Goal: Task Accomplishment & Management: Complete application form

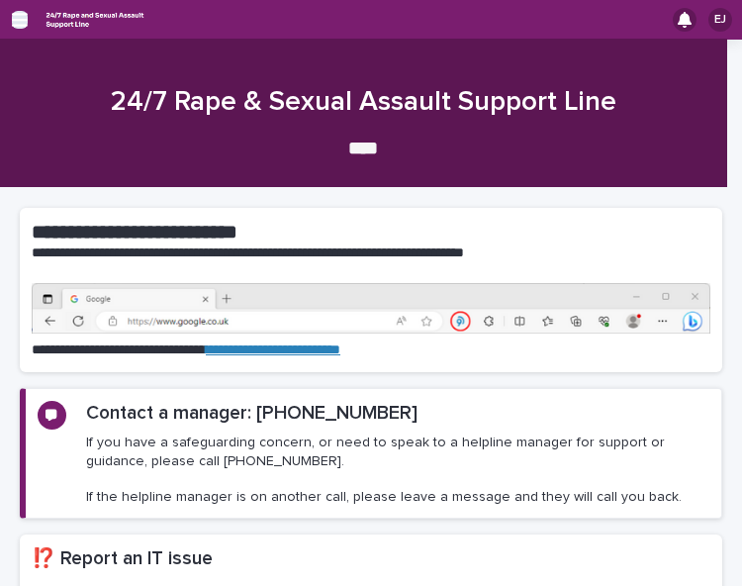
click at [15, 13] on icon "button" at bounding box center [20, 20] width 16 height 18
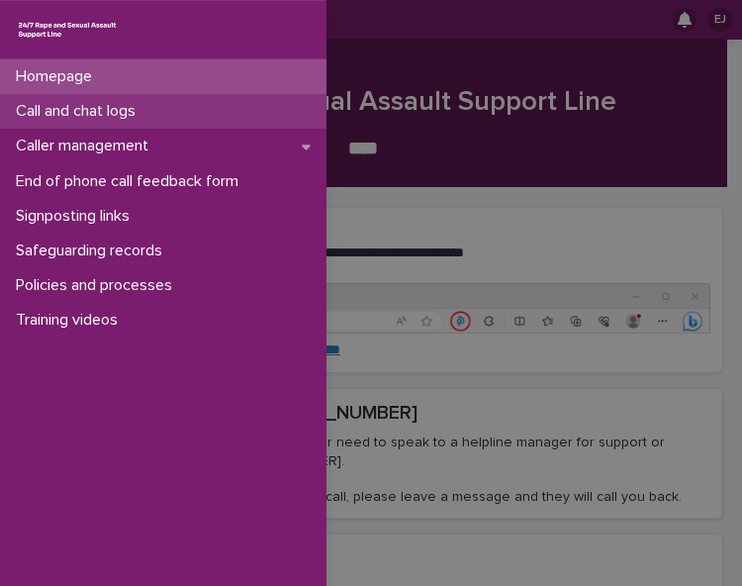
click at [219, 112] on div "Call and chat logs" at bounding box center [163, 111] width 326 height 35
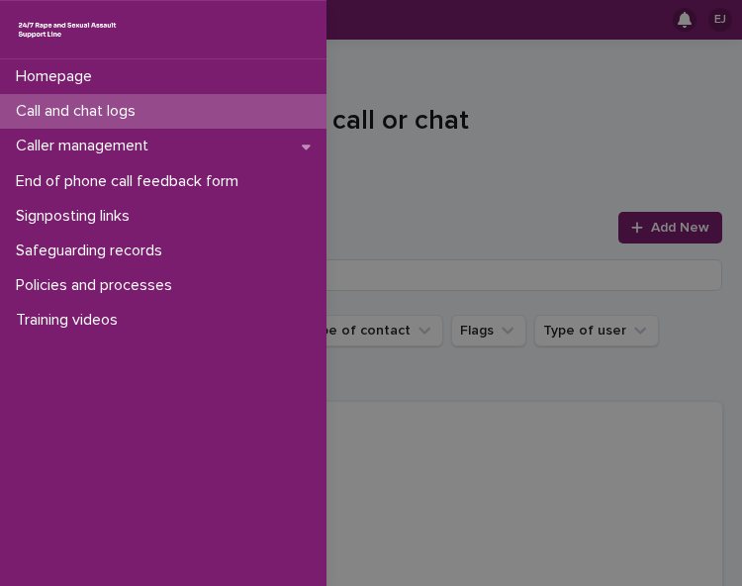
click at [417, 63] on div "Homepage Call and chat logs Caller management End of phone call feedback form S…" at bounding box center [371, 293] width 742 height 586
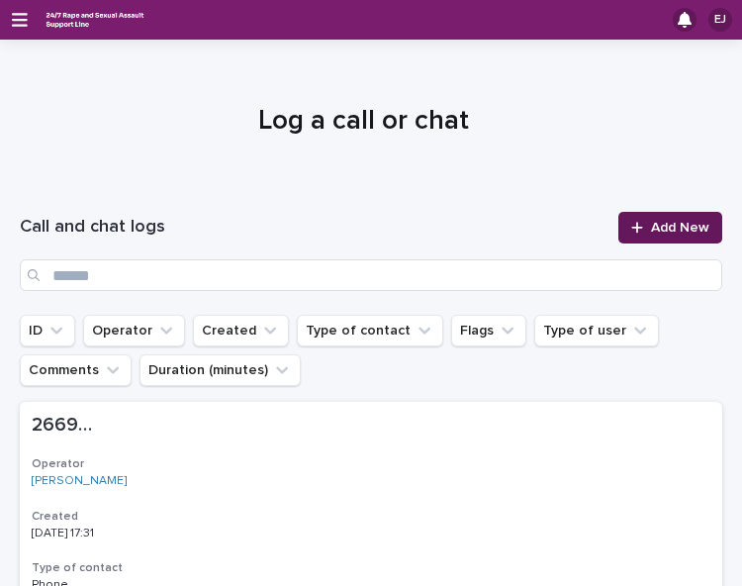
click at [660, 223] on span "Add New" at bounding box center [680, 228] width 58 height 14
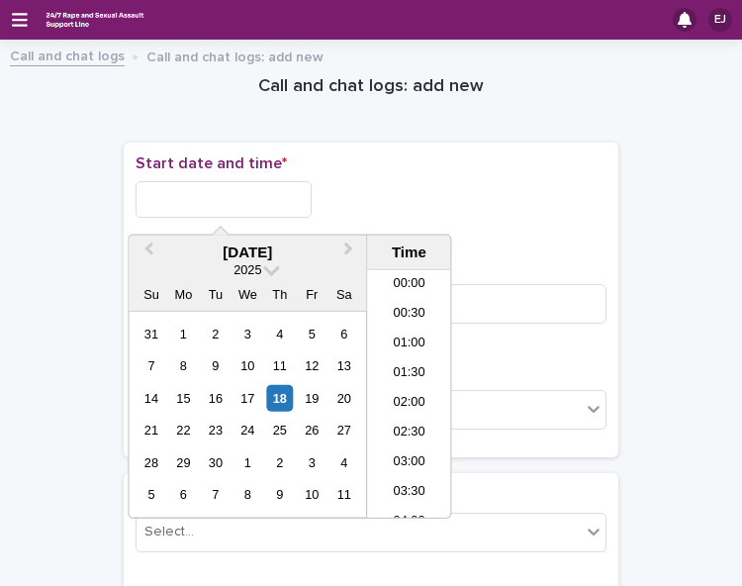
click at [214, 194] on input "text" at bounding box center [224, 199] width 176 height 37
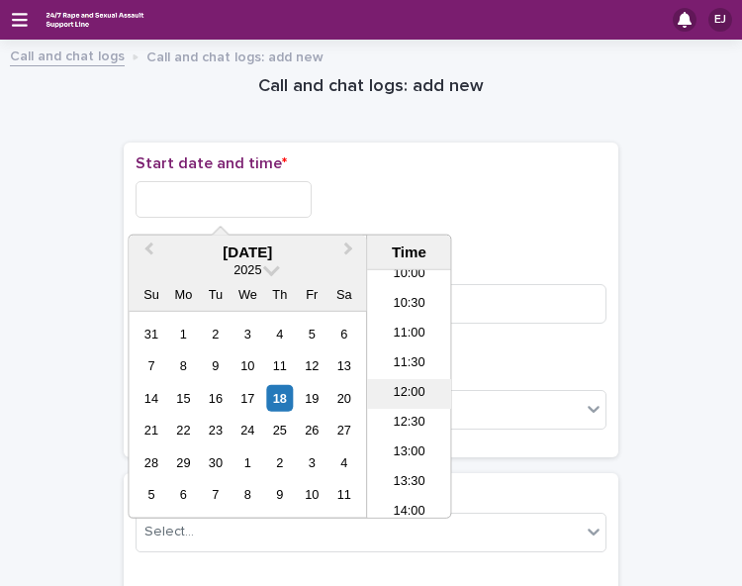
click at [413, 389] on li "12:00" at bounding box center [409, 394] width 84 height 30
type input "**********"
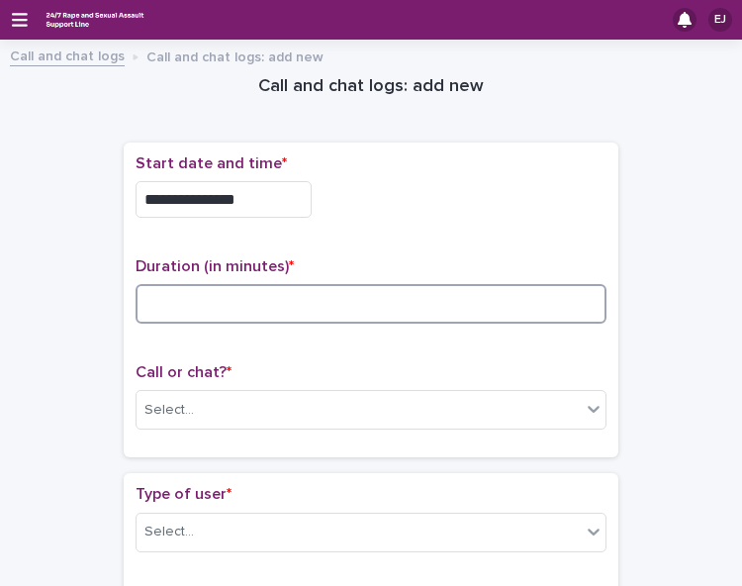
click at [363, 296] on input at bounding box center [371, 304] width 471 height 40
type input "*"
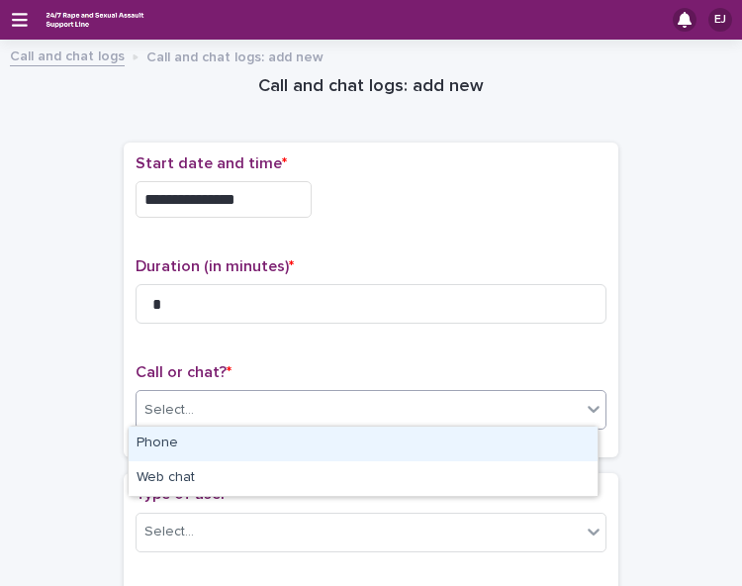
click at [354, 403] on div "Select..." at bounding box center [359, 410] width 444 height 33
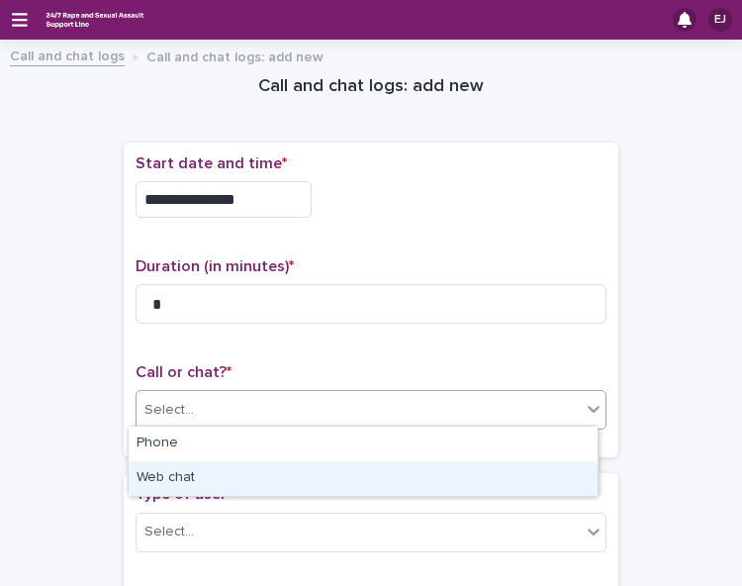
click at [350, 468] on div "Web chat" at bounding box center [363, 478] width 469 height 35
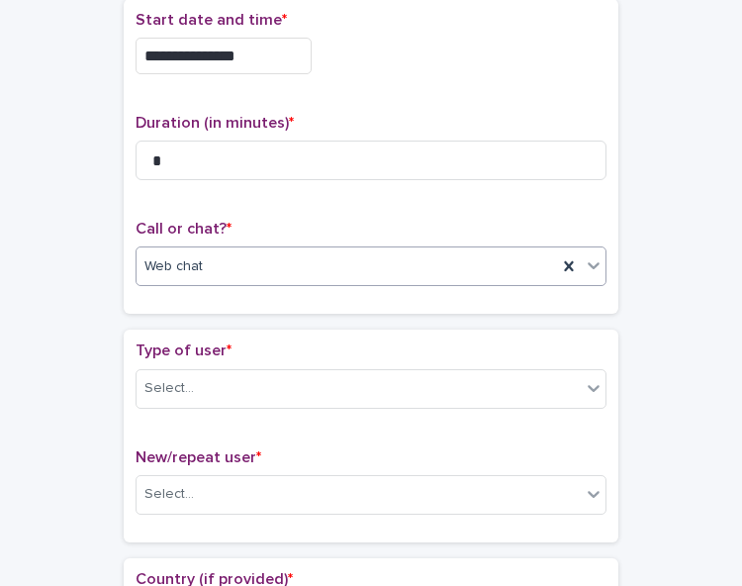
scroll to position [235, 0]
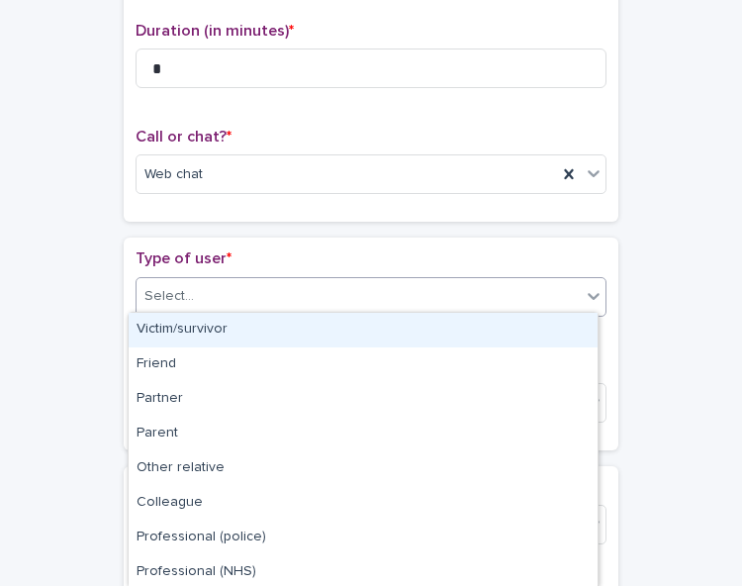
click at [550, 283] on div "Select..." at bounding box center [359, 296] width 444 height 33
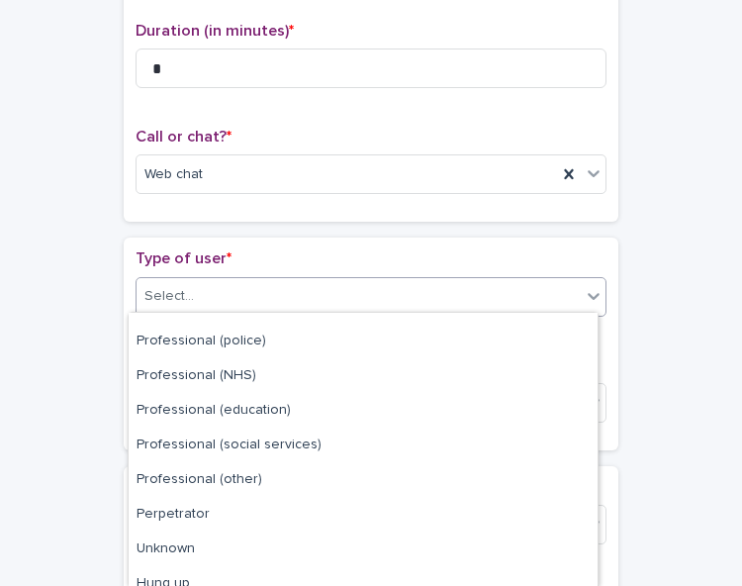
scroll to position [245, 0]
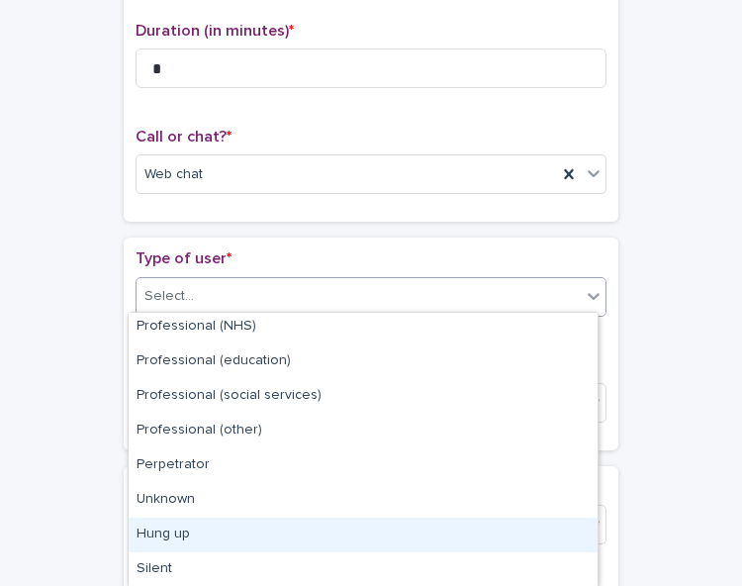
click at [487, 529] on div "Hung up" at bounding box center [363, 534] width 469 height 35
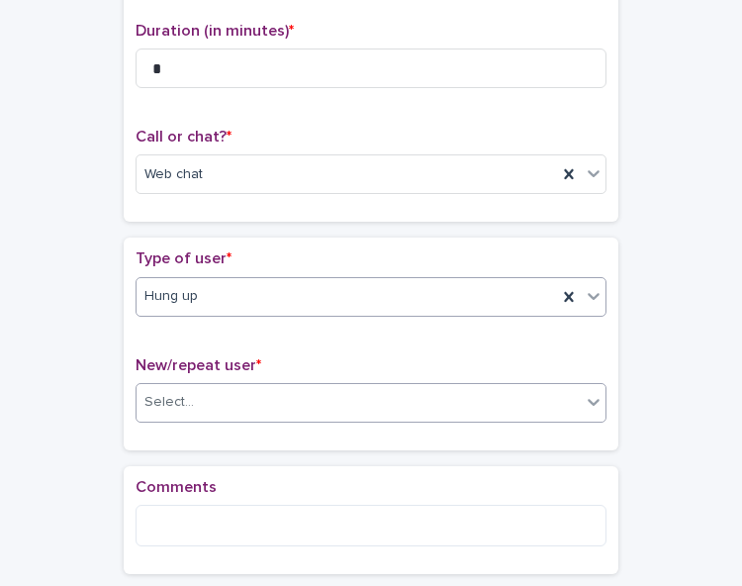
click at [474, 386] on div "Select..." at bounding box center [359, 402] width 444 height 33
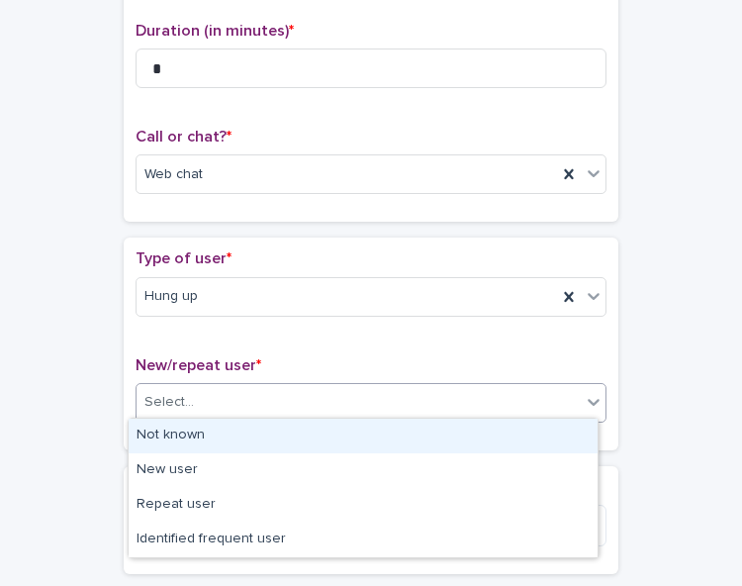
click at [465, 427] on div "Not known" at bounding box center [363, 435] width 469 height 35
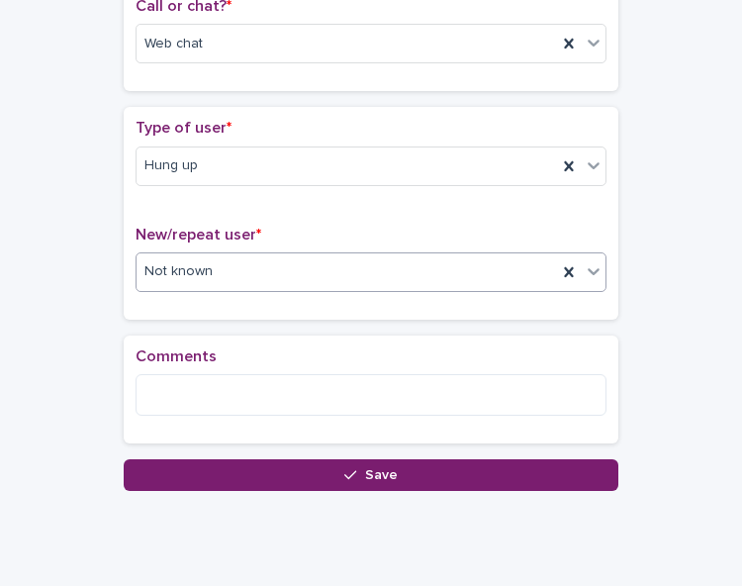
scroll to position [367, 0]
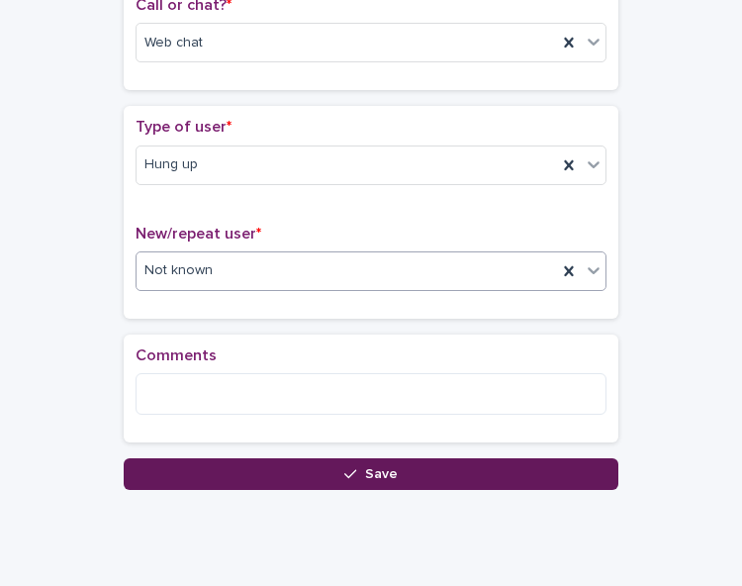
click at [468, 475] on button "Save" at bounding box center [371, 474] width 495 height 32
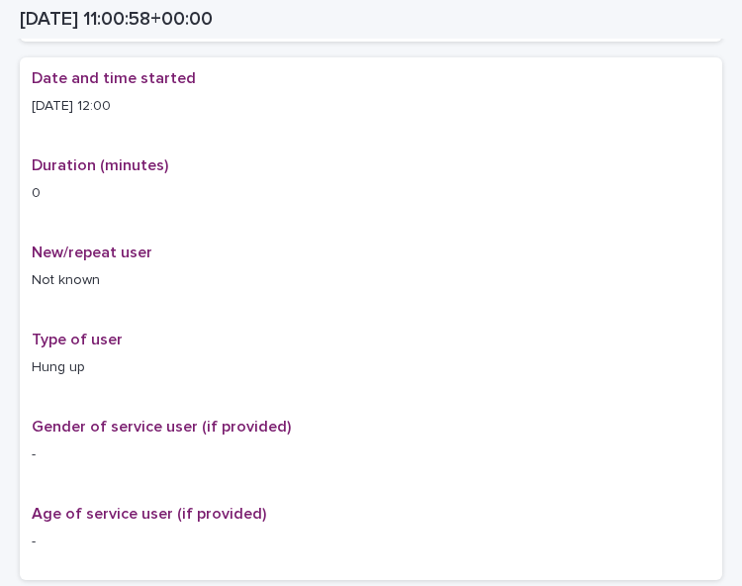
scroll to position [389, 0]
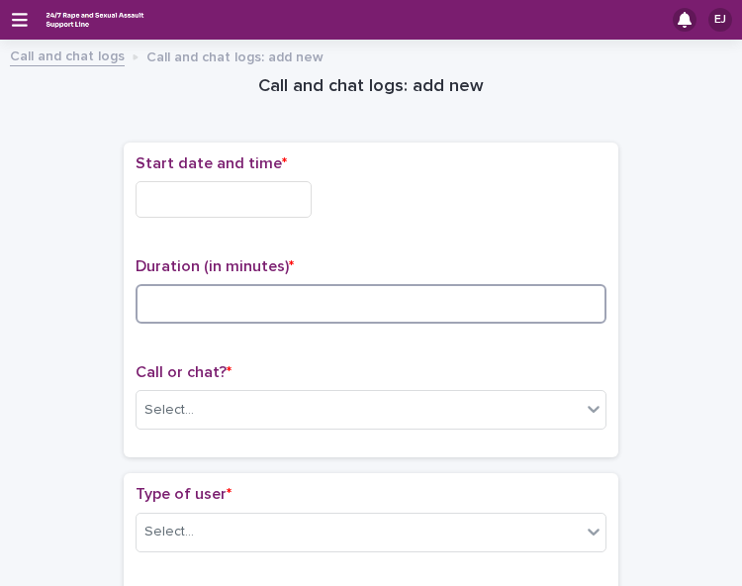
click at [200, 308] on input at bounding box center [371, 304] width 471 height 40
type input "**"
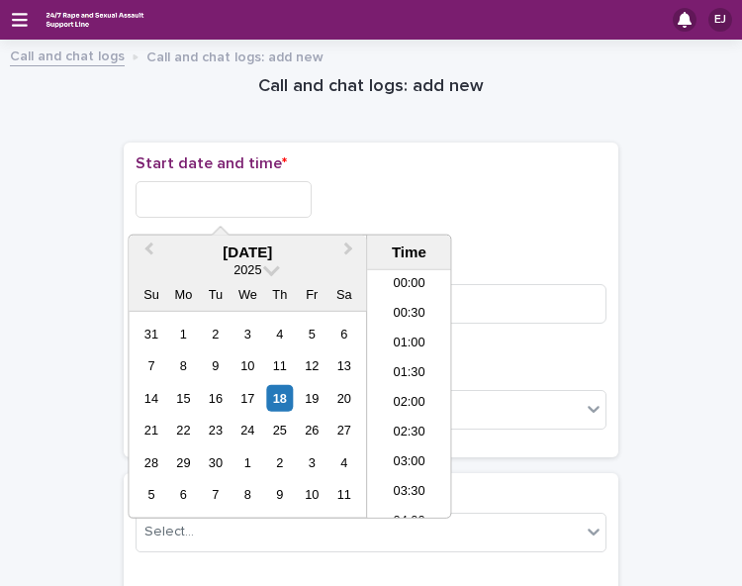
click at [207, 191] on input "text" at bounding box center [224, 199] width 176 height 37
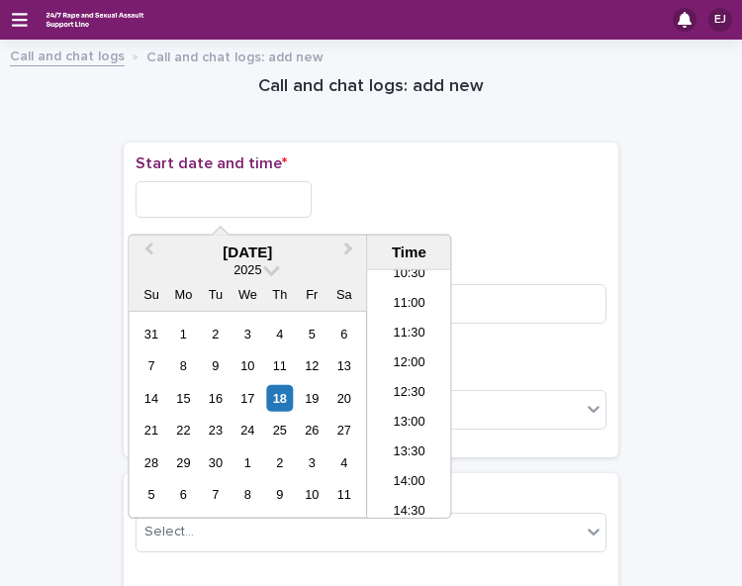
click at [411, 362] on li "12:00" at bounding box center [409, 364] width 84 height 30
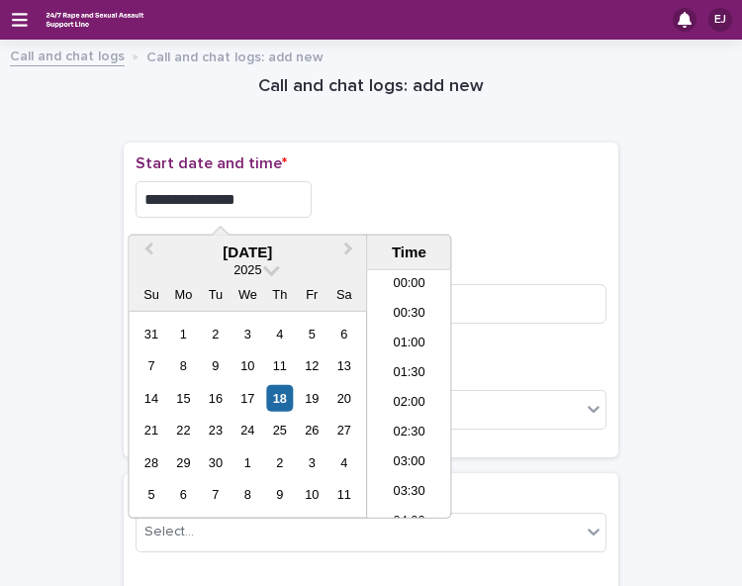
click at [247, 195] on input "**********" at bounding box center [224, 199] width 176 height 37
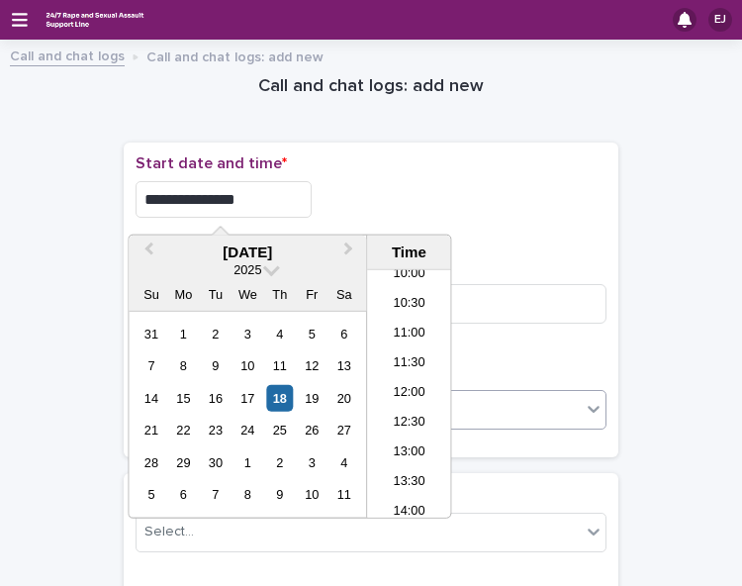
type input "**********"
click at [547, 395] on div "Select..." at bounding box center [359, 410] width 444 height 33
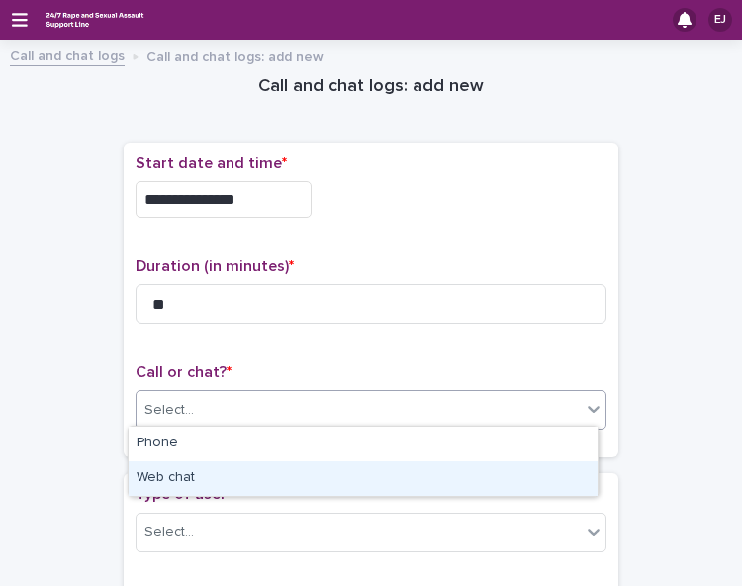
click at [530, 480] on div "Web chat" at bounding box center [363, 478] width 469 height 35
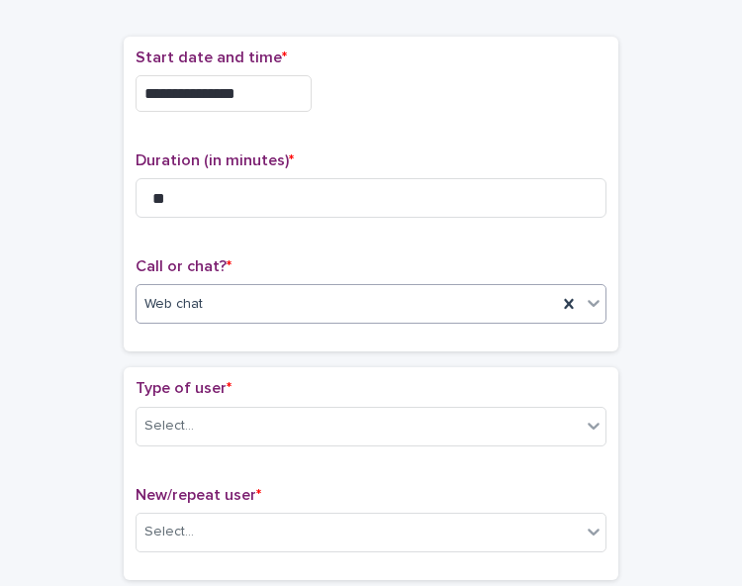
scroll to position [122, 0]
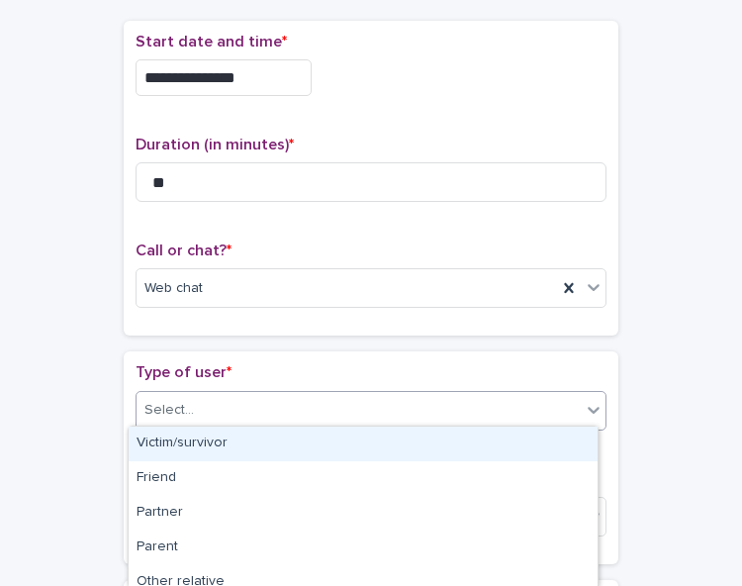
click at [542, 407] on div "Select..." at bounding box center [359, 410] width 444 height 33
click at [538, 433] on div "Victim/survivor" at bounding box center [363, 443] width 469 height 35
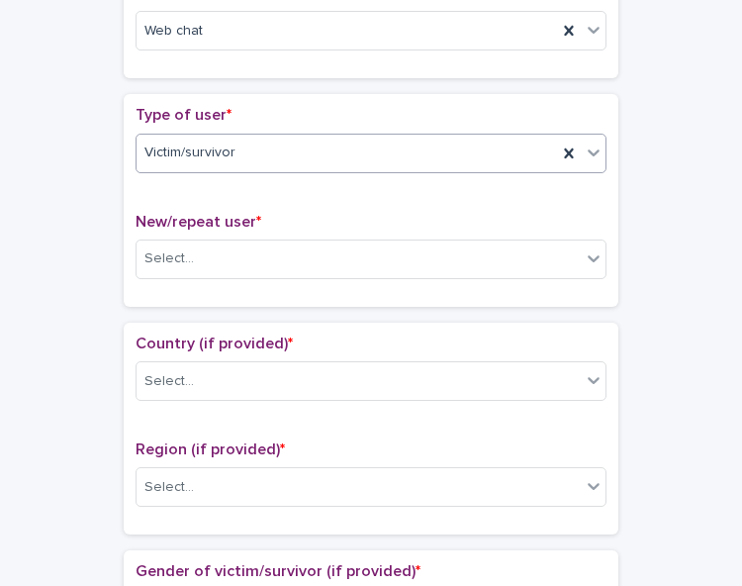
scroll to position [382, 0]
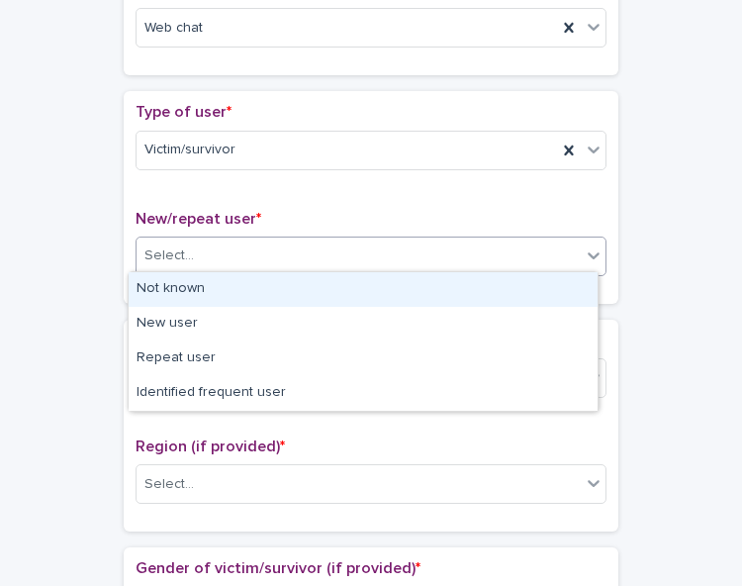
click at [584, 250] on icon at bounding box center [594, 255] width 20 height 20
click at [556, 299] on div "Not known" at bounding box center [363, 289] width 469 height 35
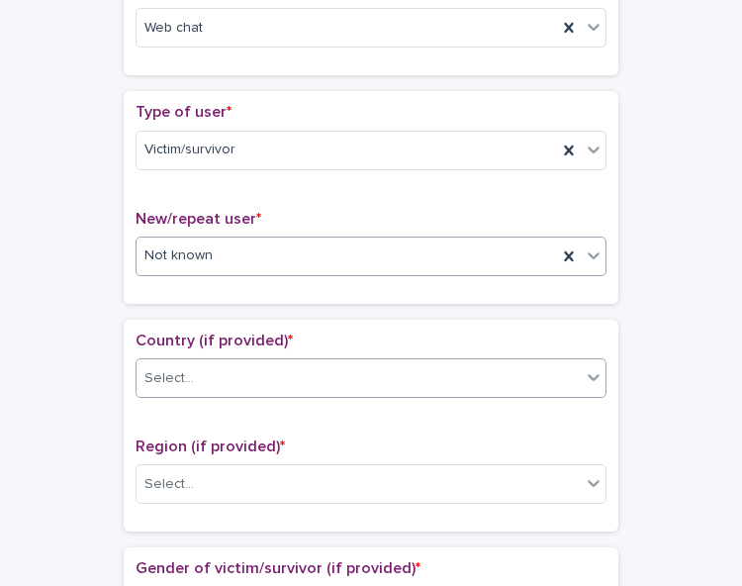
click at [556, 371] on div "Select..." at bounding box center [359, 378] width 444 height 33
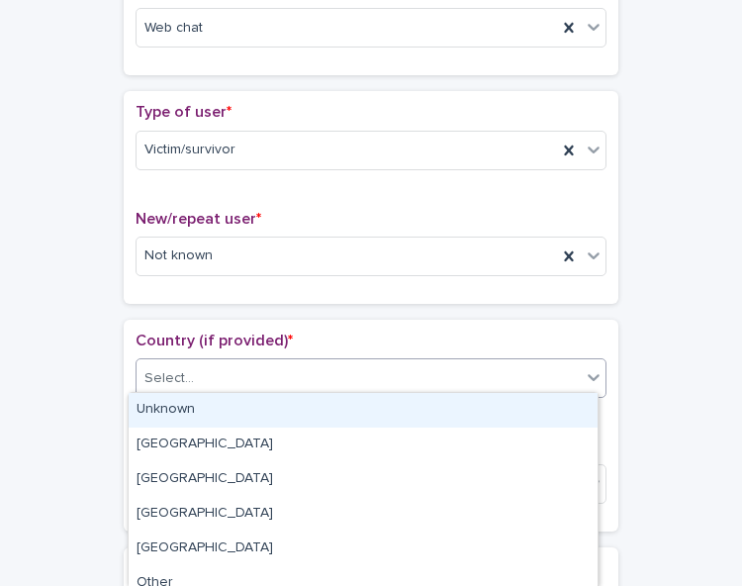
click at [548, 409] on div "Unknown" at bounding box center [363, 410] width 469 height 35
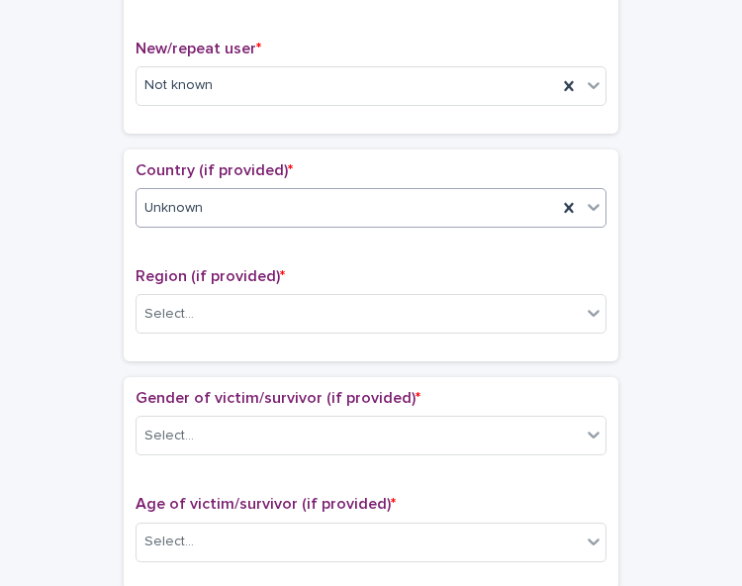
scroll to position [596, 0]
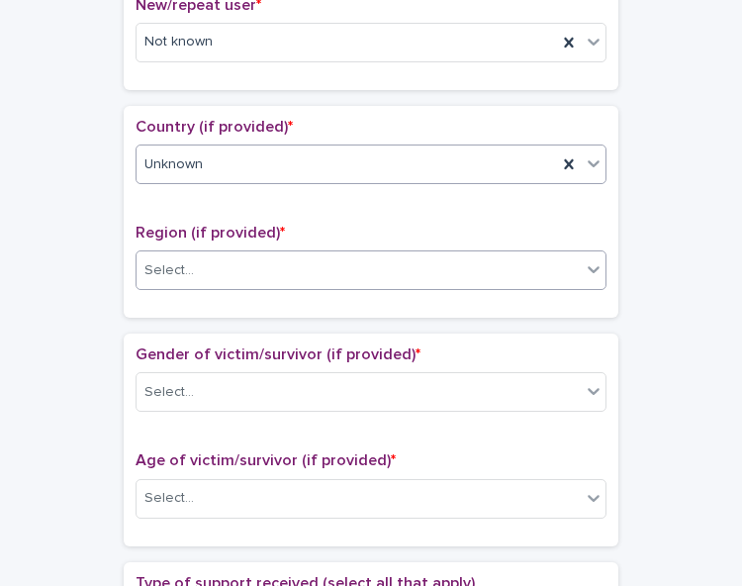
click at [559, 274] on div "Select..." at bounding box center [359, 270] width 444 height 33
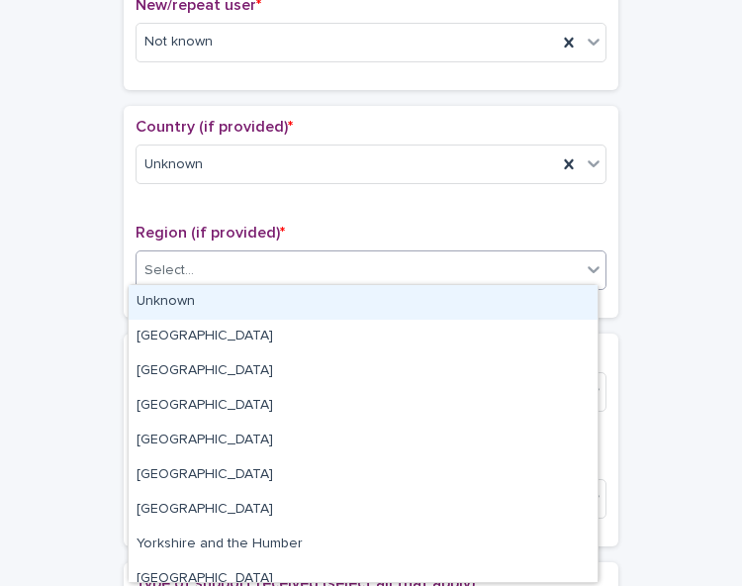
click at [546, 298] on div "Unknown" at bounding box center [363, 302] width 469 height 35
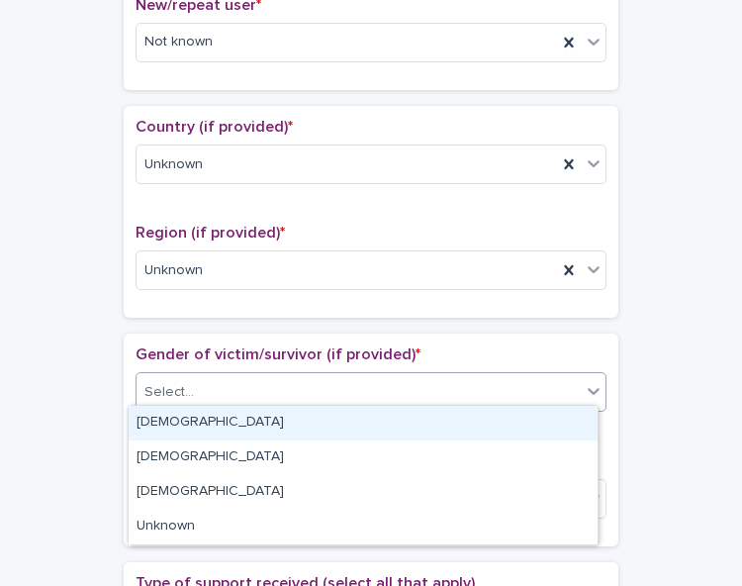
click at [530, 385] on div "Select..." at bounding box center [359, 392] width 444 height 33
click at [520, 418] on div "[DEMOGRAPHIC_DATA]" at bounding box center [363, 423] width 469 height 35
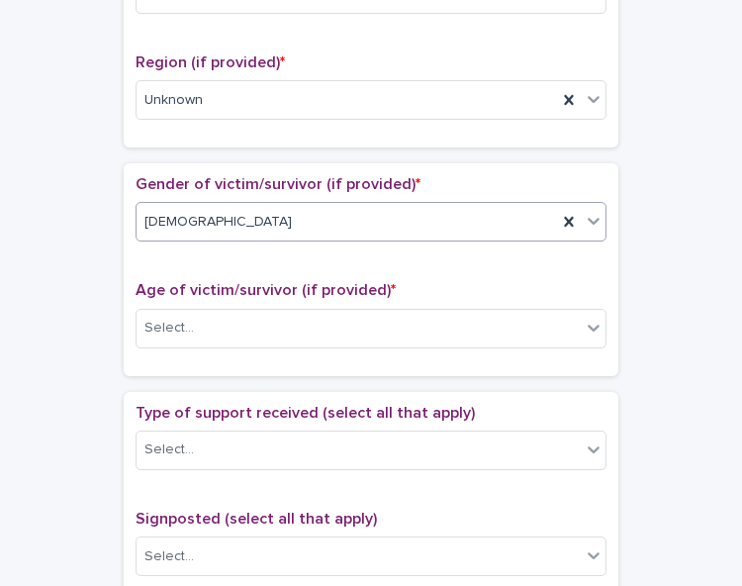
scroll to position [772, 0]
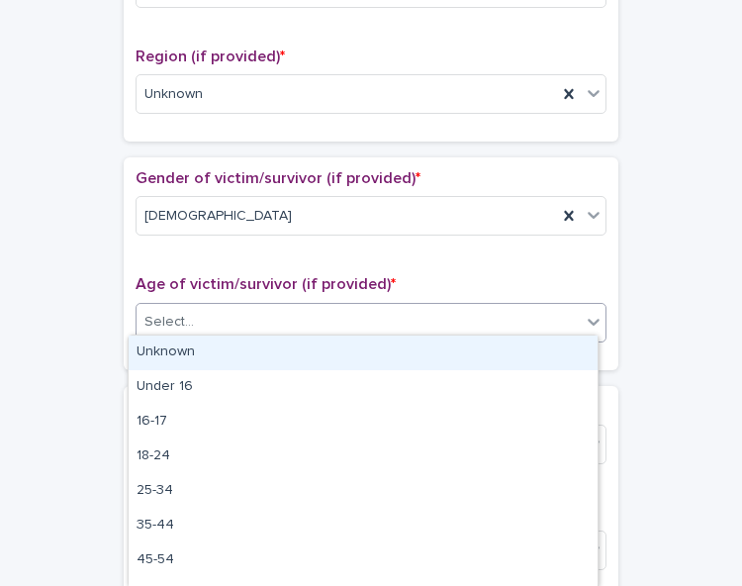
click at [503, 306] on div "Select..." at bounding box center [359, 322] width 444 height 33
click at [493, 343] on div "Unknown" at bounding box center [363, 352] width 469 height 35
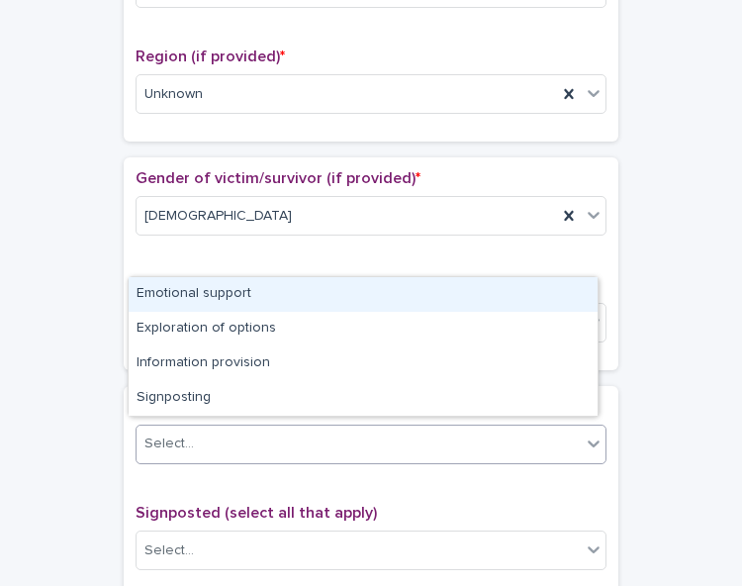
click at [486, 433] on div "Select..." at bounding box center [359, 443] width 444 height 33
click at [501, 296] on div "Emotional support" at bounding box center [363, 294] width 469 height 35
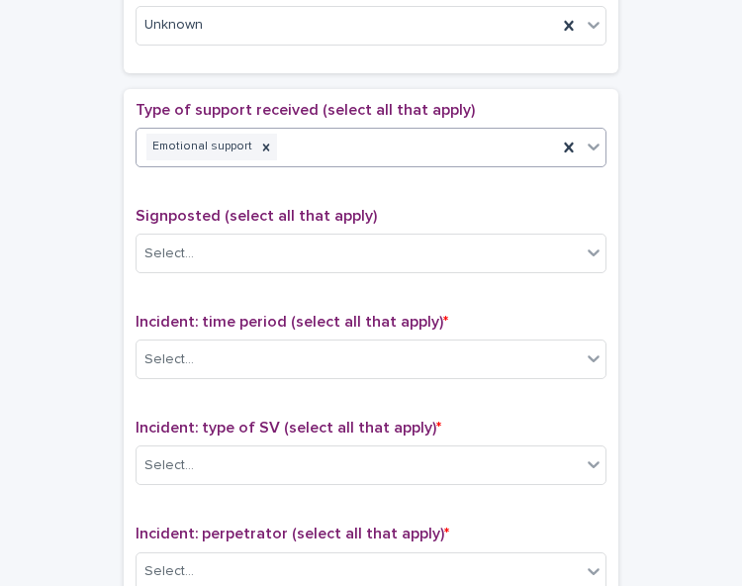
scroll to position [1081, 0]
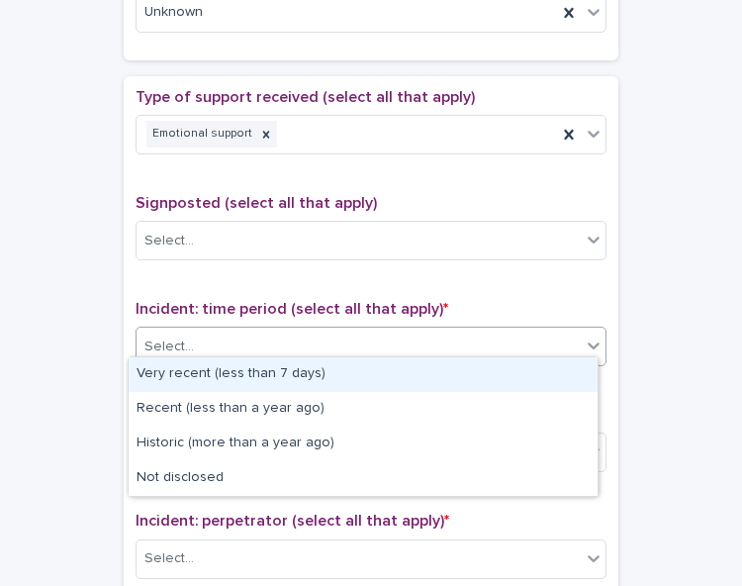
click at [545, 330] on div "Select..." at bounding box center [359, 346] width 444 height 33
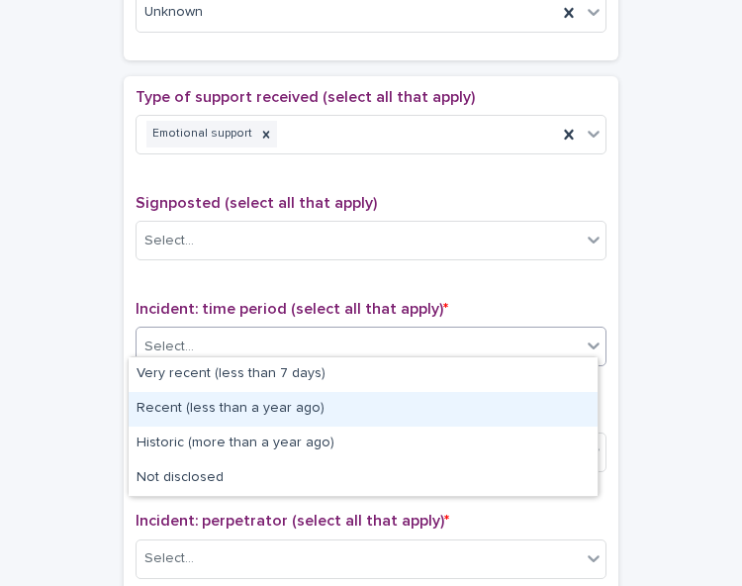
click at [535, 397] on div "Recent (less than a year ago)" at bounding box center [363, 409] width 469 height 35
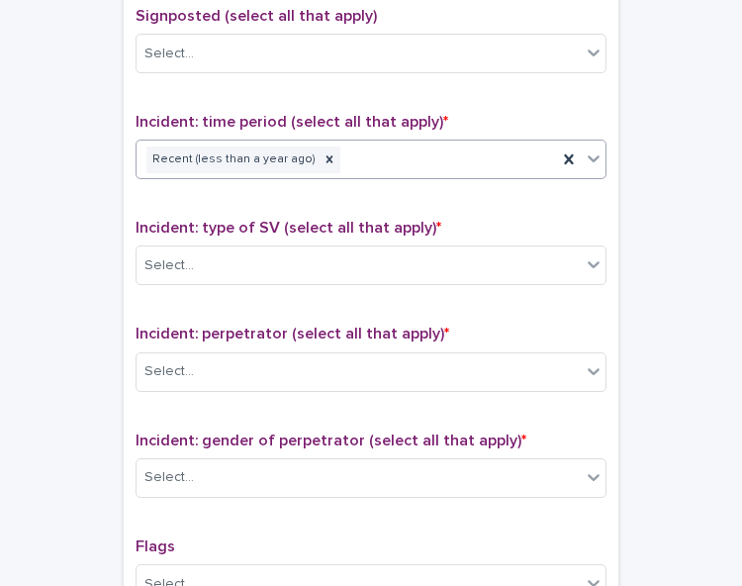
scroll to position [1292, 0]
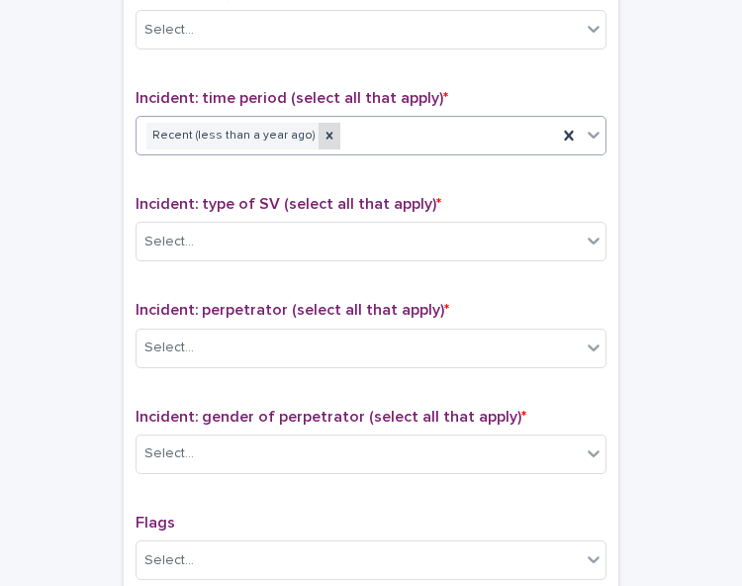
click at [323, 129] on icon at bounding box center [330, 136] width 14 height 14
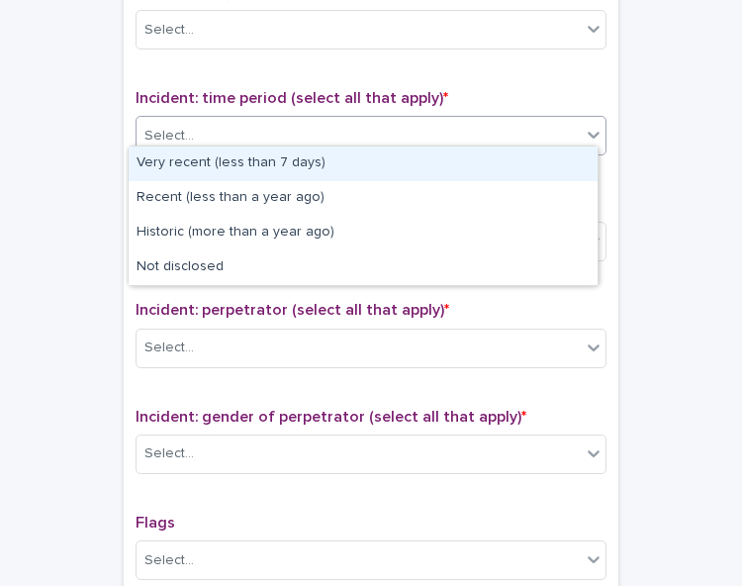
click at [588, 132] on icon at bounding box center [594, 135] width 12 height 7
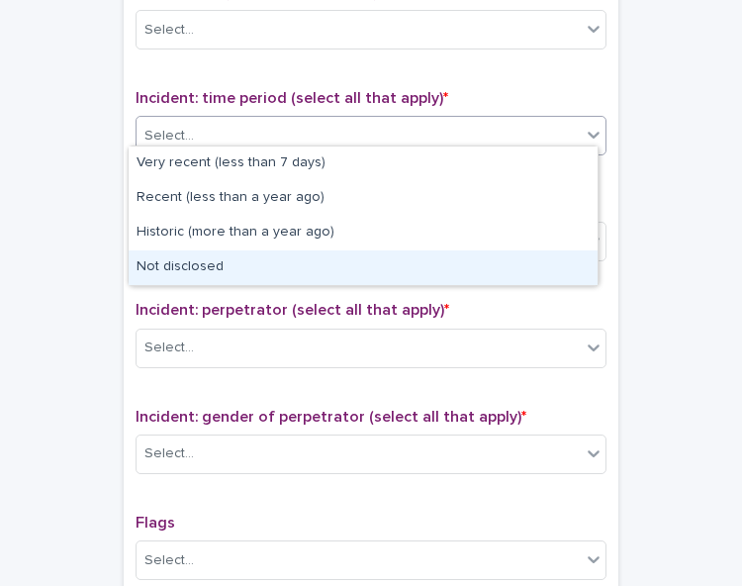
click at [548, 260] on div "Not disclosed" at bounding box center [363, 267] width 469 height 35
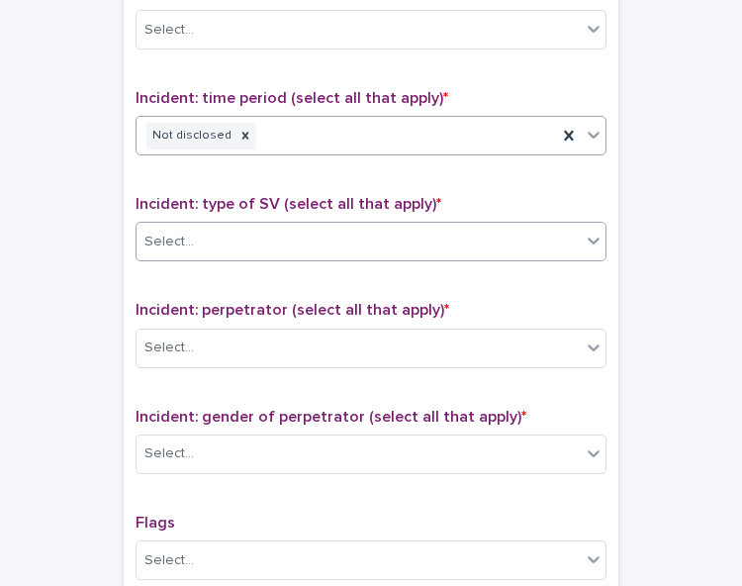
click at [551, 234] on div "Select..." at bounding box center [359, 242] width 444 height 33
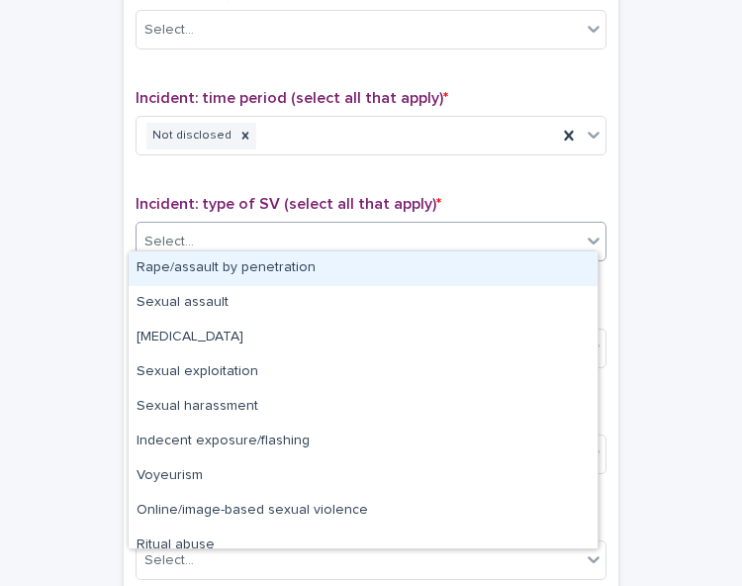
click at [534, 268] on div "Rape/assault by penetration" at bounding box center [363, 268] width 469 height 35
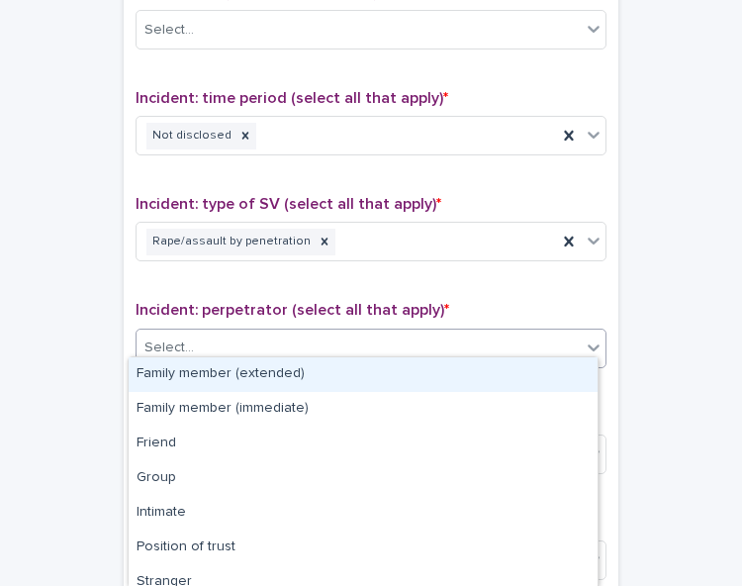
click at [526, 338] on div "Select..." at bounding box center [359, 347] width 444 height 33
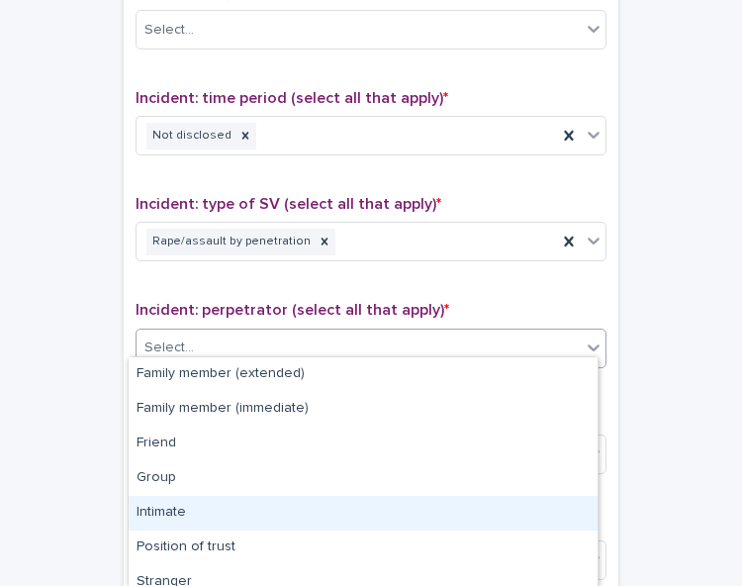
click at [514, 498] on div "Intimate" at bounding box center [363, 513] width 469 height 35
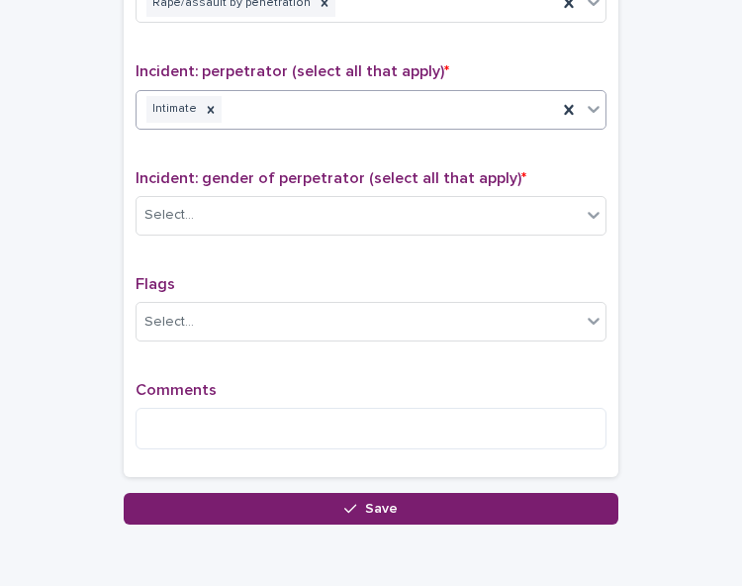
scroll to position [1546, 0]
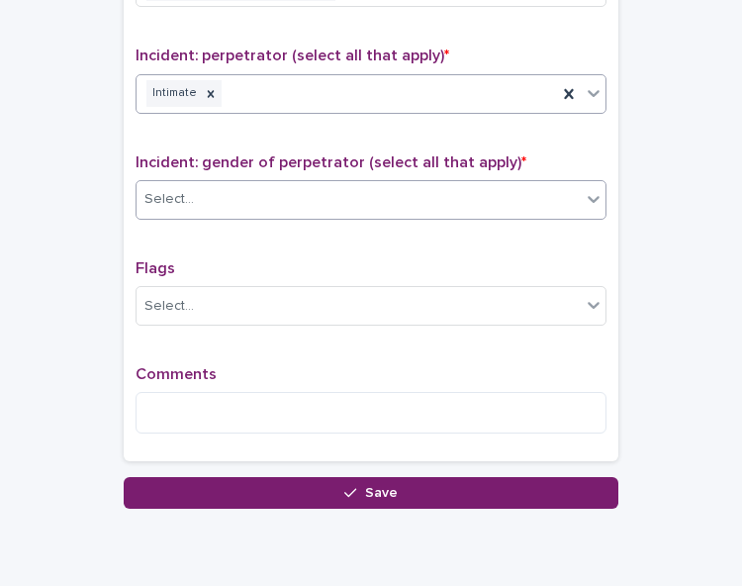
click at [534, 183] on div "Select..." at bounding box center [359, 199] width 444 height 33
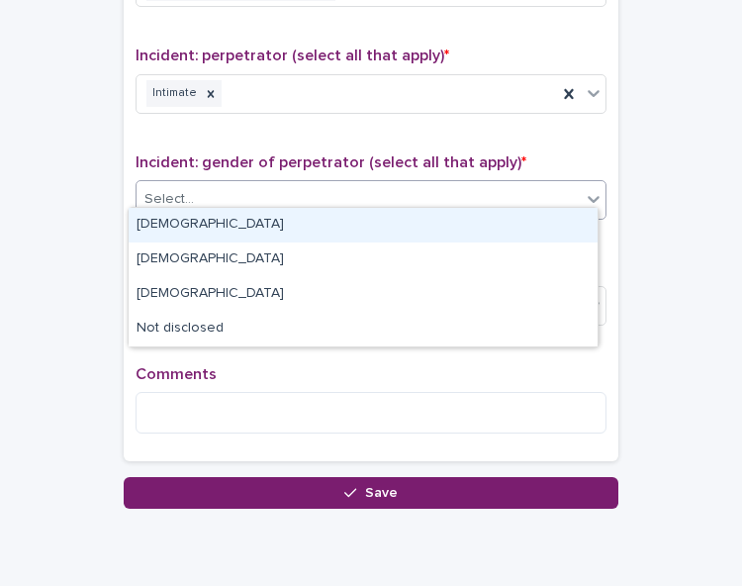
click at [520, 218] on div "[DEMOGRAPHIC_DATA]" at bounding box center [363, 225] width 469 height 35
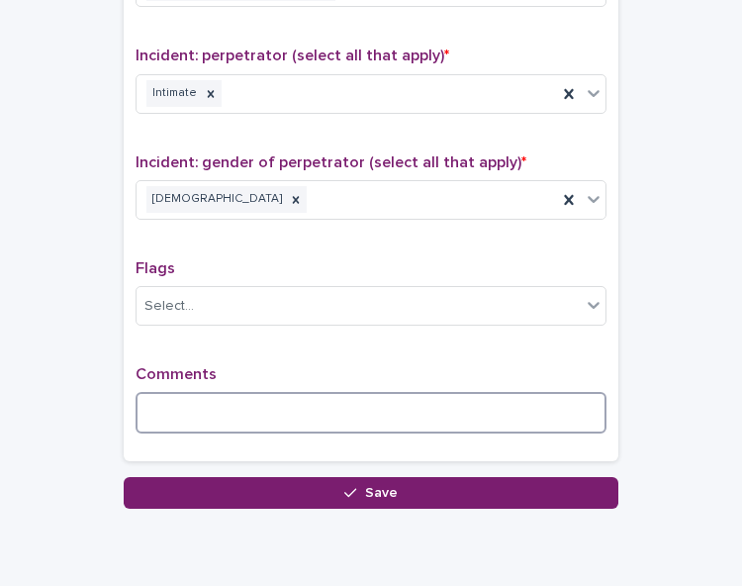
click at [241, 397] on textarea at bounding box center [371, 413] width 471 height 42
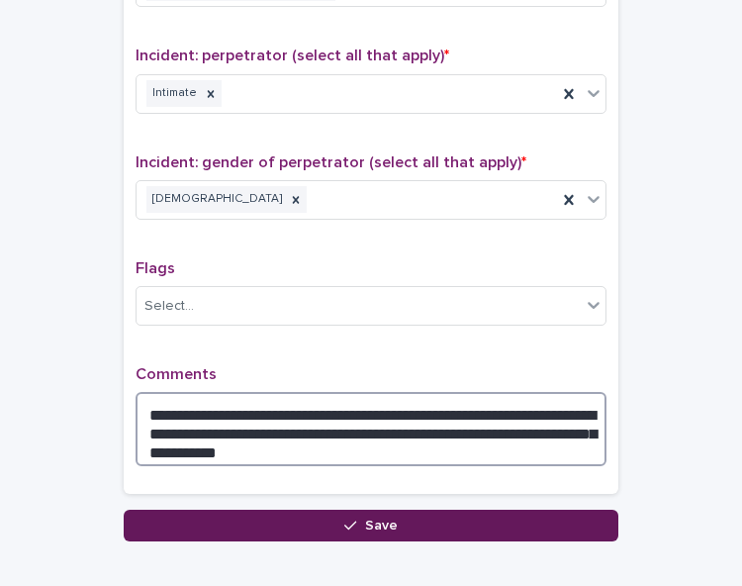
type textarea "**********"
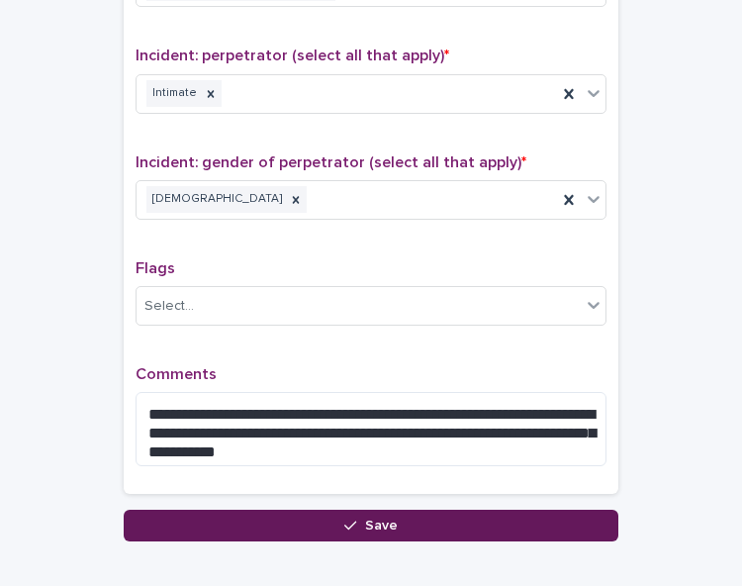
click at [356, 518] on div "button" at bounding box center [354, 525] width 20 height 14
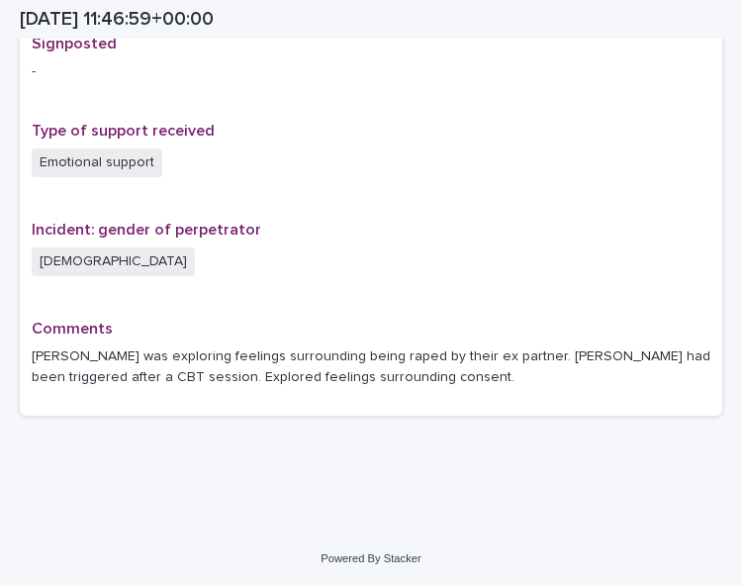
scroll to position [1314, 0]
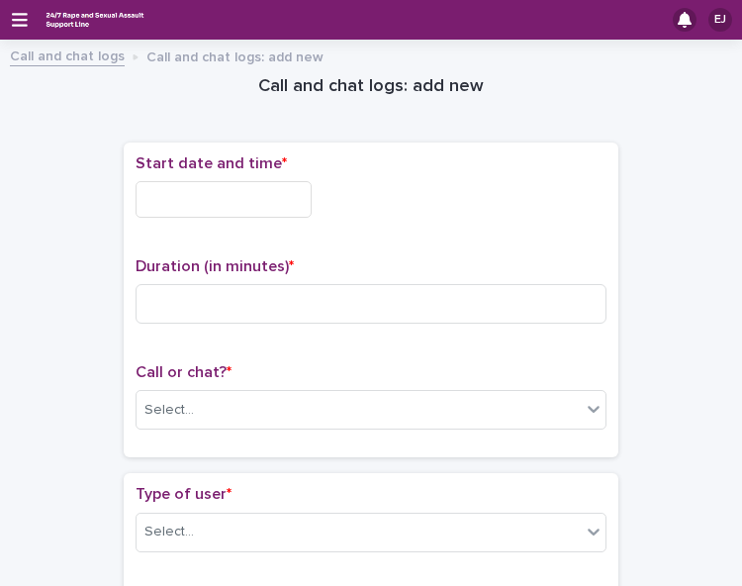
click at [283, 197] on input "text" at bounding box center [224, 199] width 176 height 37
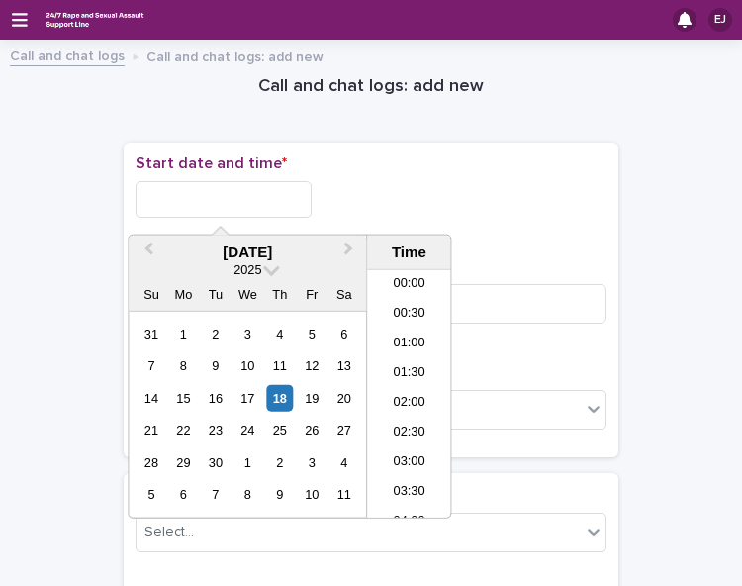
scroll to position [663, 0]
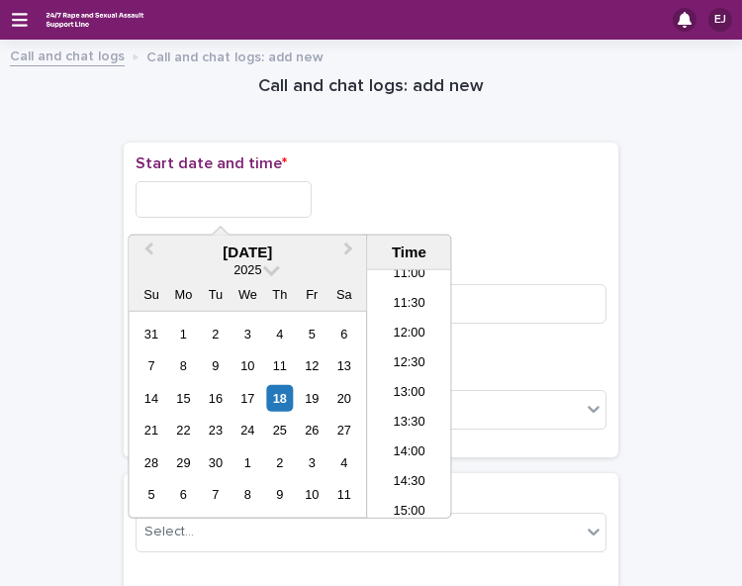
click at [414, 366] on li "12:30" at bounding box center [409, 364] width 84 height 30
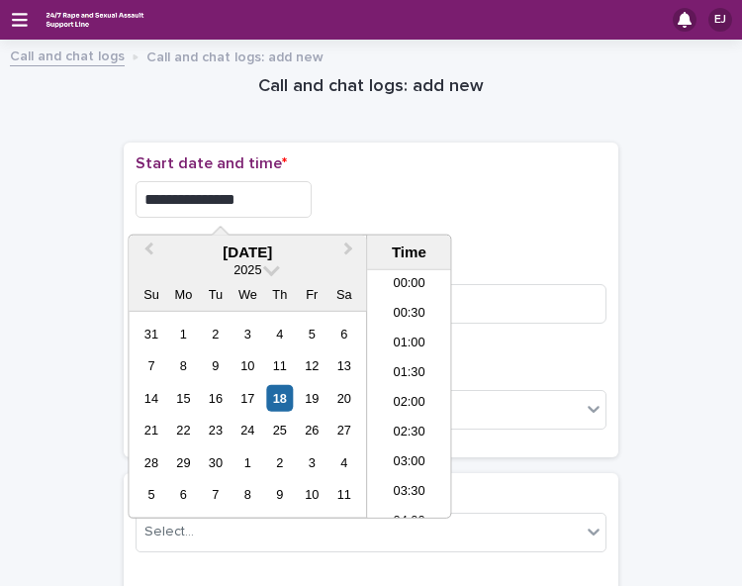
click at [257, 205] on input "**********" at bounding box center [224, 199] width 176 height 37
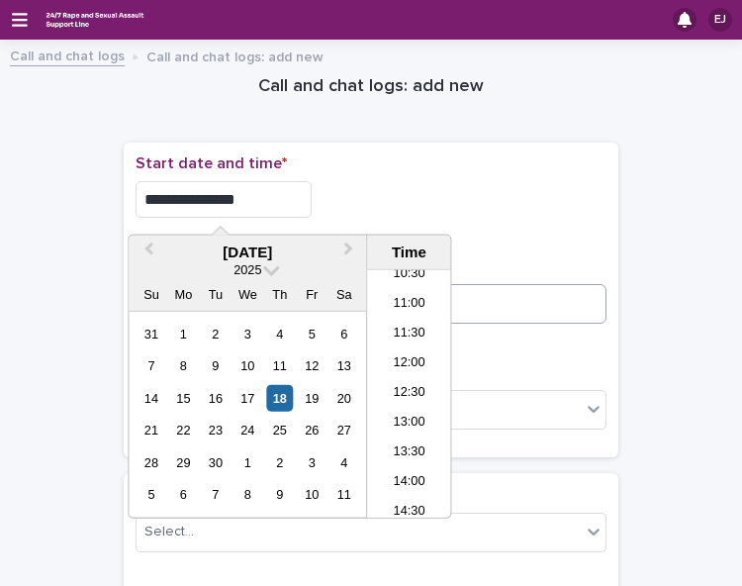
type input "**********"
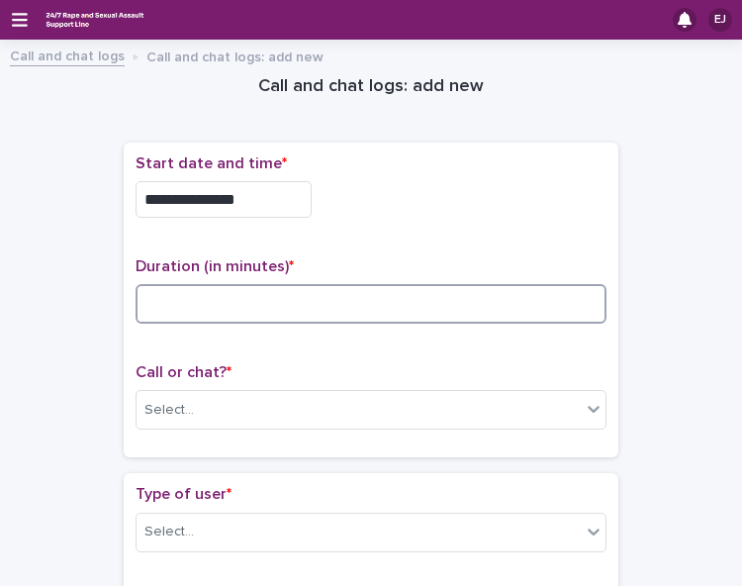
click at [461, 290] on input at bounding box center [371, 304] width 471 height 40
type input "*"
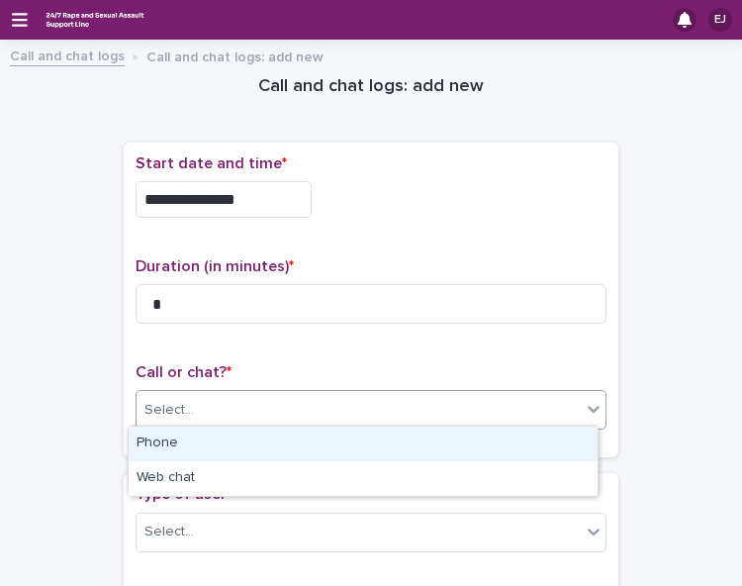
click at [404, 403] on div "Select..." at bounding box center [359, 410] width 444 height 33
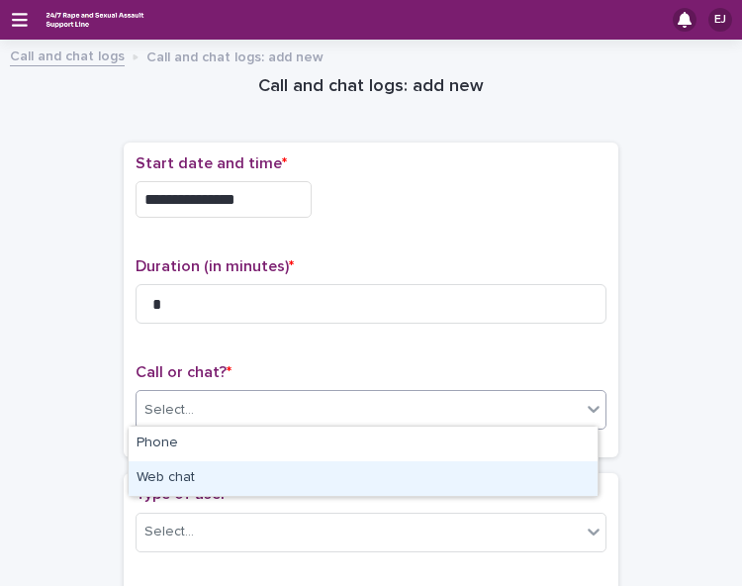
click at [401, 470] on div "Web chat" at bounding box center [363, 478] width 469 height 35
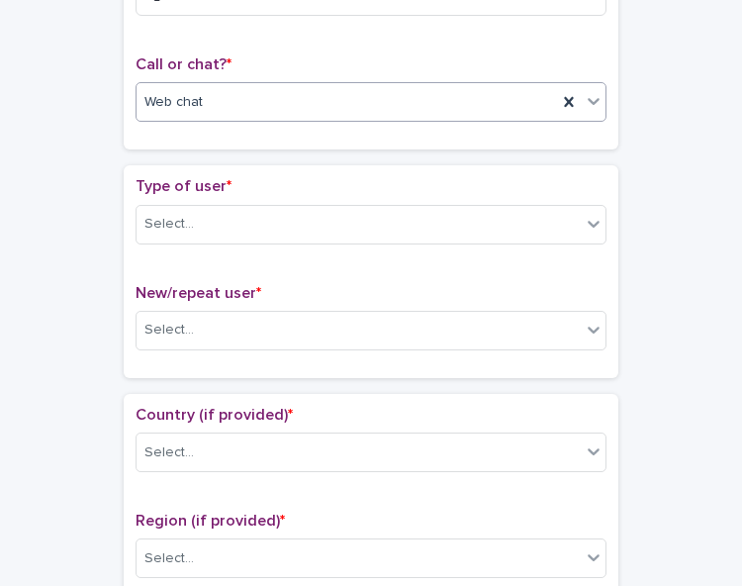
scroll to position [316, 0]
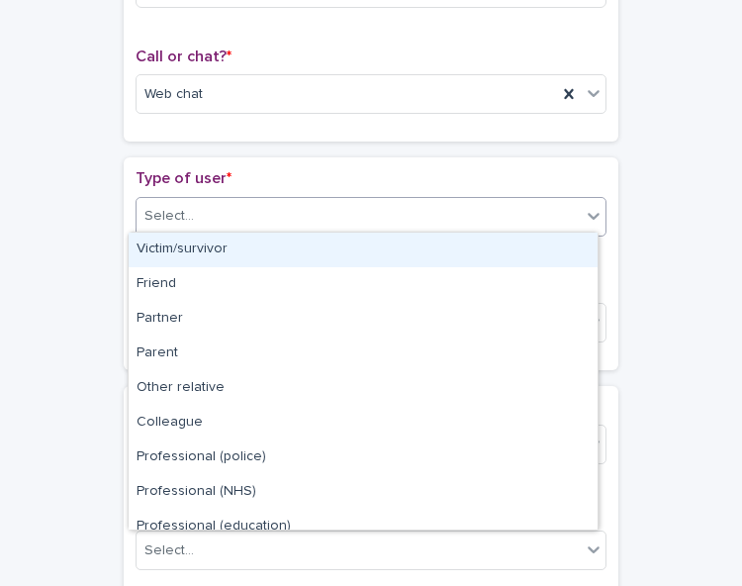
click at [573, 216] on div "Select..." at bounding box center [359, 216] width 444 height 33
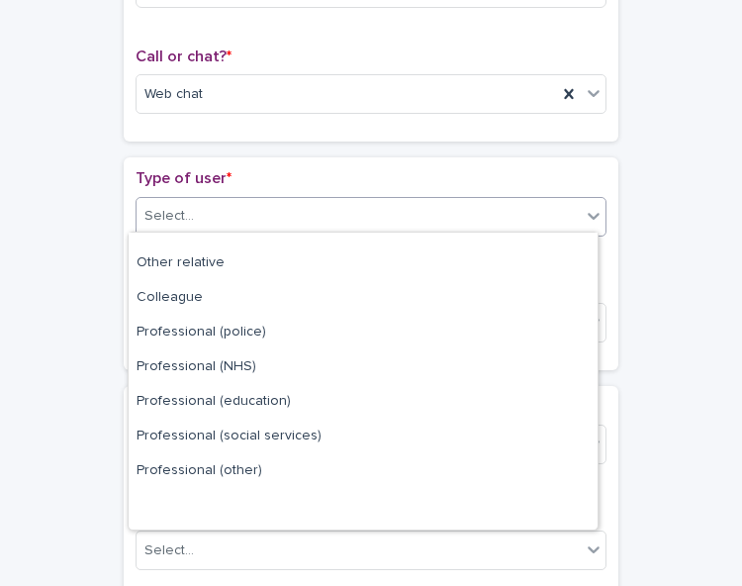
scroll to position [223, 0]
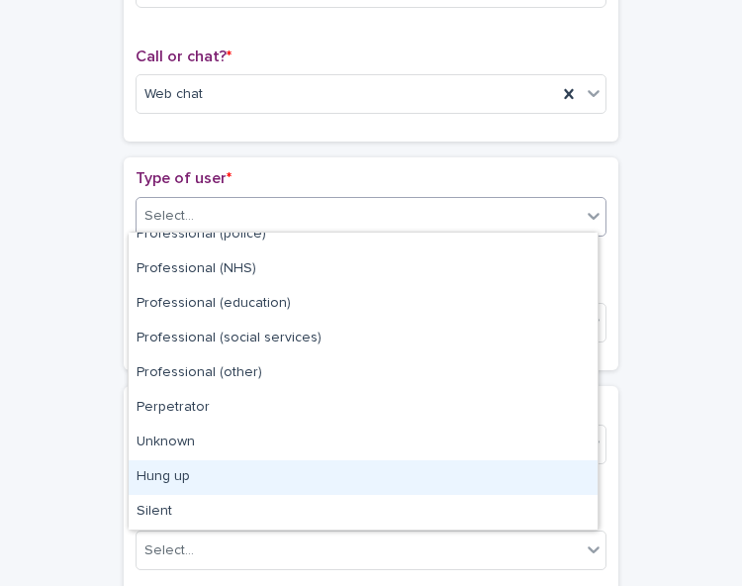
click at [478, 488] on div "Hung up" at bounding box center [363, 477] width 469 height 35
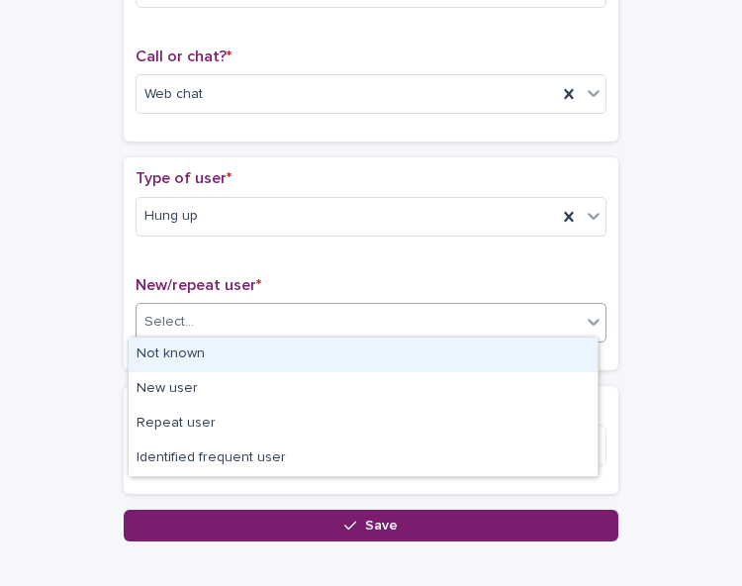
click at [499, 318] on div "Select..." at bounding box center [359, 322] width 444 height 33
click at [493, 345] on div "Not known" at bounding box center [363, 354] width 469 height 35
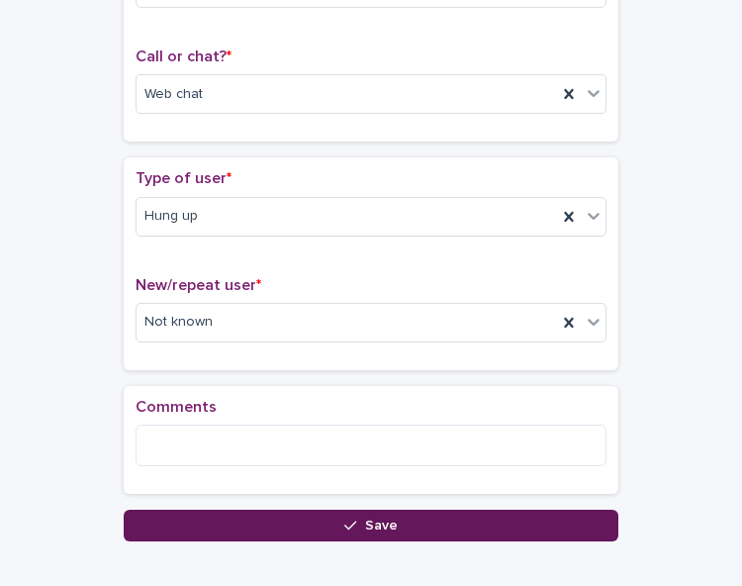
click at [429, 523] on button "Save" at bounding box center [371, 525] width 495 height 32
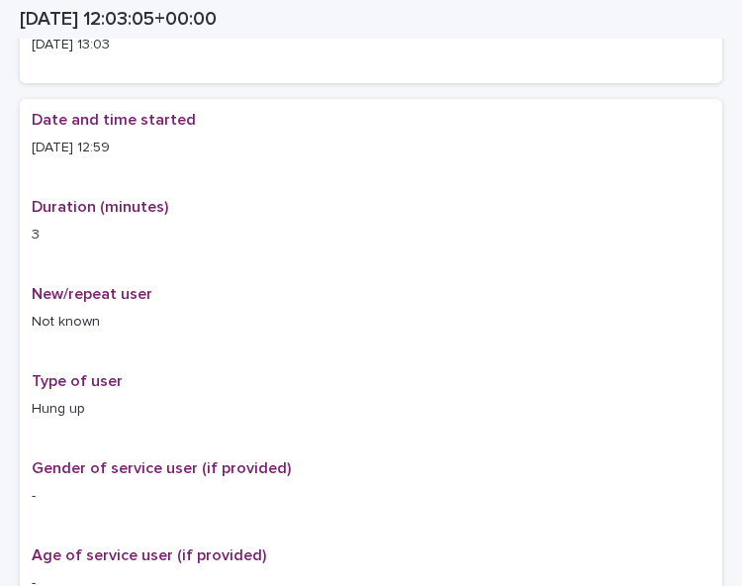
scroll to position [326, 0]
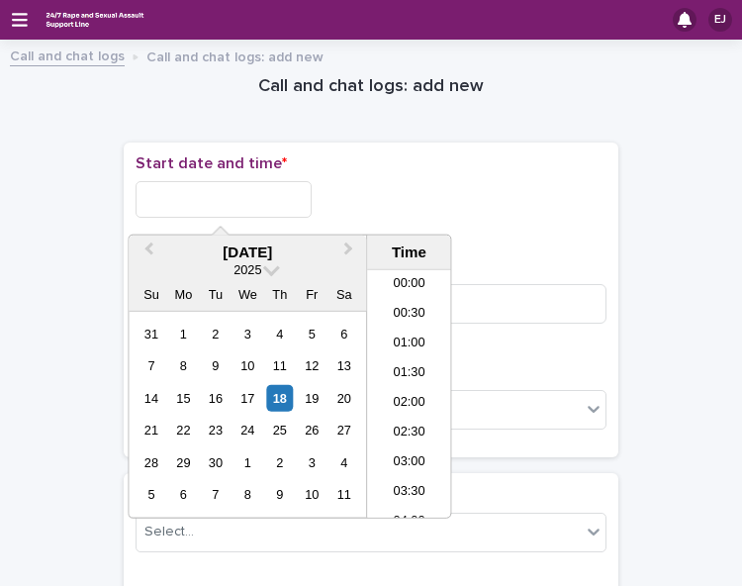
click at [229, 203] on input "text" at bounding box center [224, 199] width 176 height 37
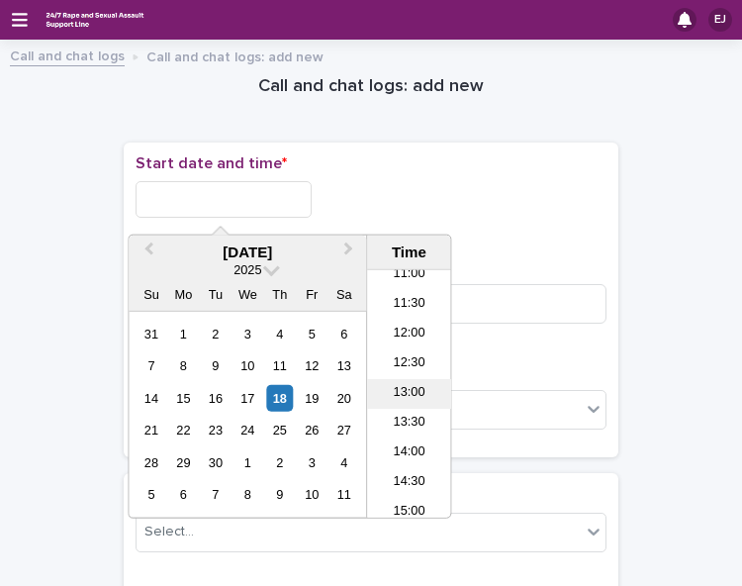
click at [394, 385] on li "13:00" at bounding box center [409, 394] width 84 height 30
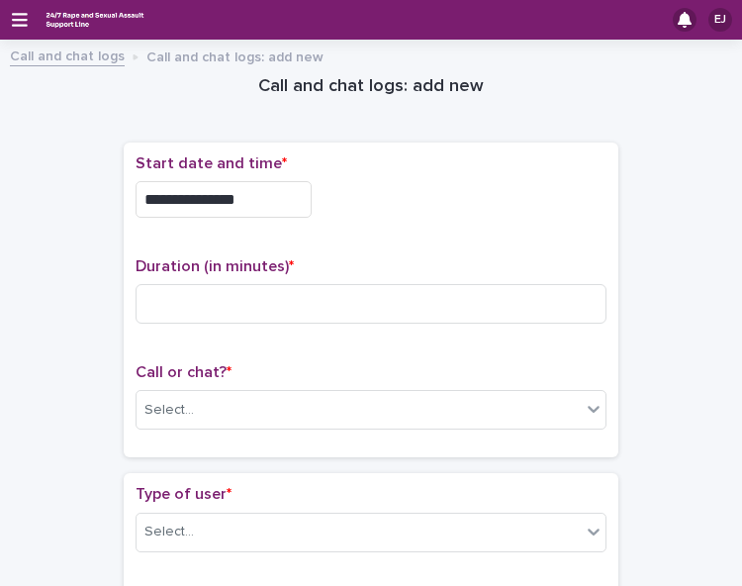
click at [284, 197] on input "**********" at bounding box center [224, 199] width 176 height 37
click at [257, 194] on input "**********" at bounding box center [224, 199] width 176 height 37
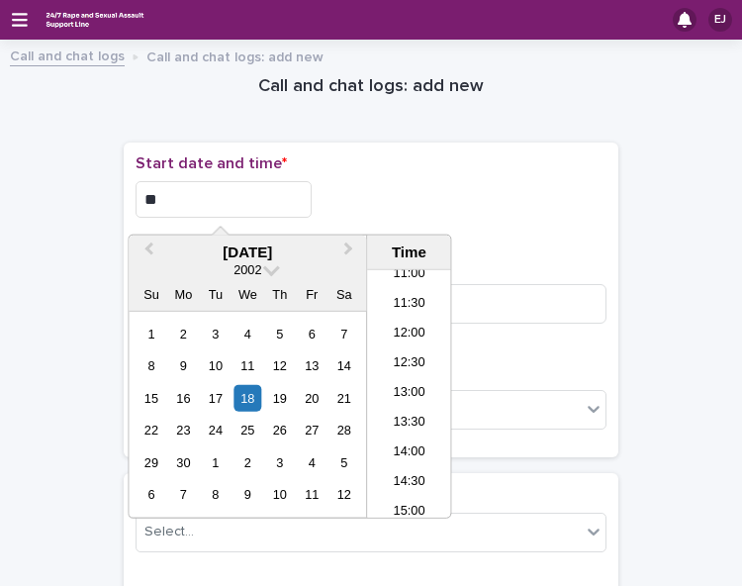
type input "*"
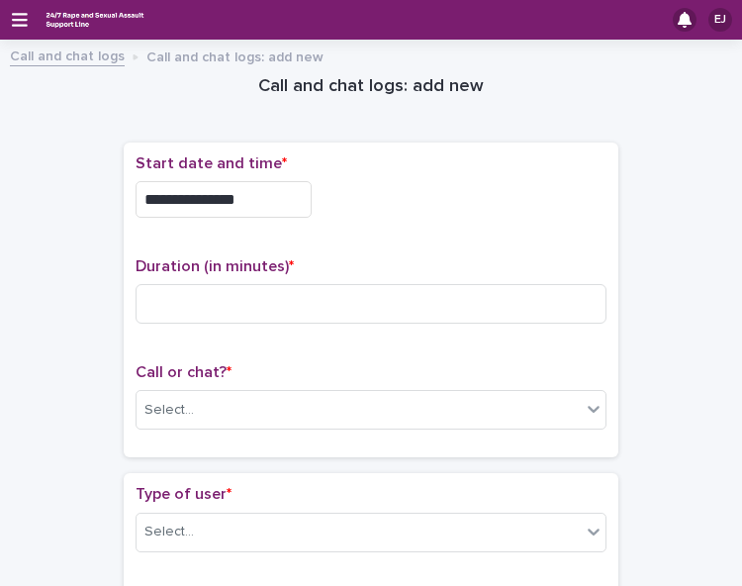
click at [255, 193] on input "**********" at bounding box center [224, 199] width 176 height 37
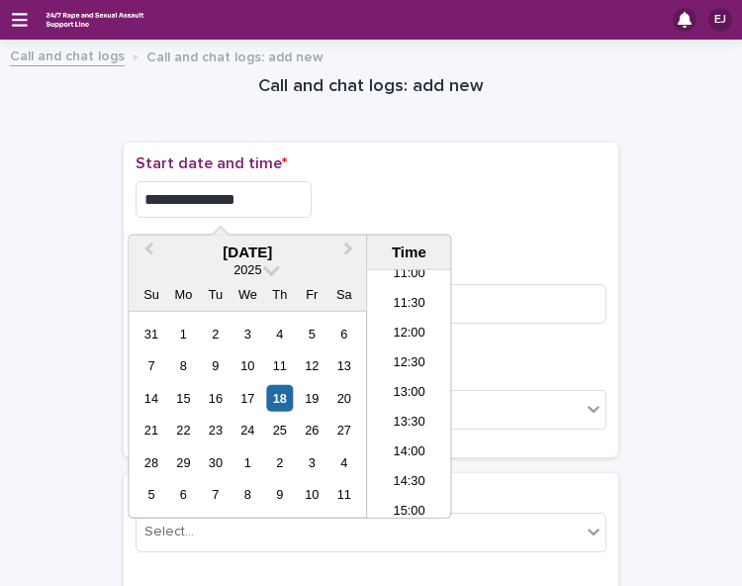
type input "**********"
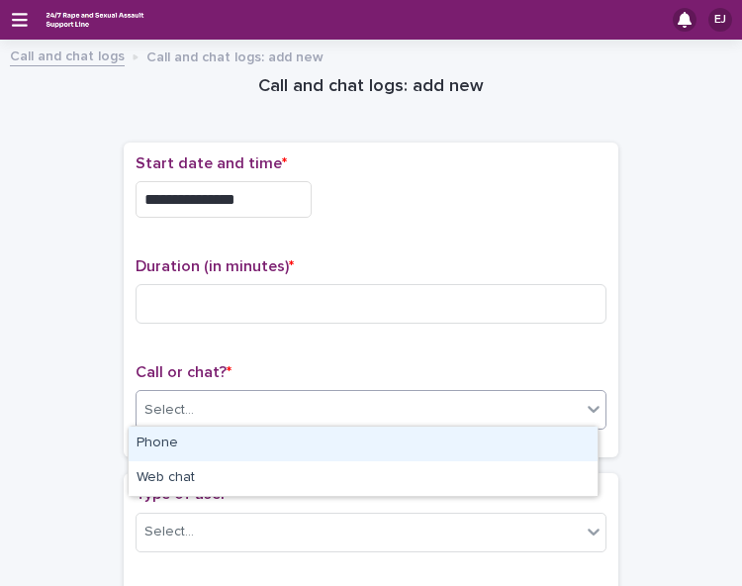
click at [410, 413] on div "Select..." at bounding box center [359, 410] width 444 height 33
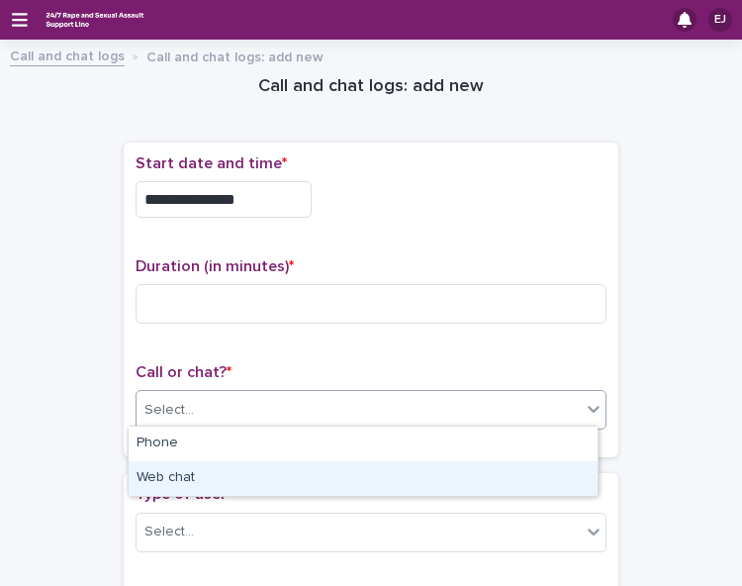
click at [399, 469] on div "Web chat" at bounding box center [363, 478] width 469 height 35
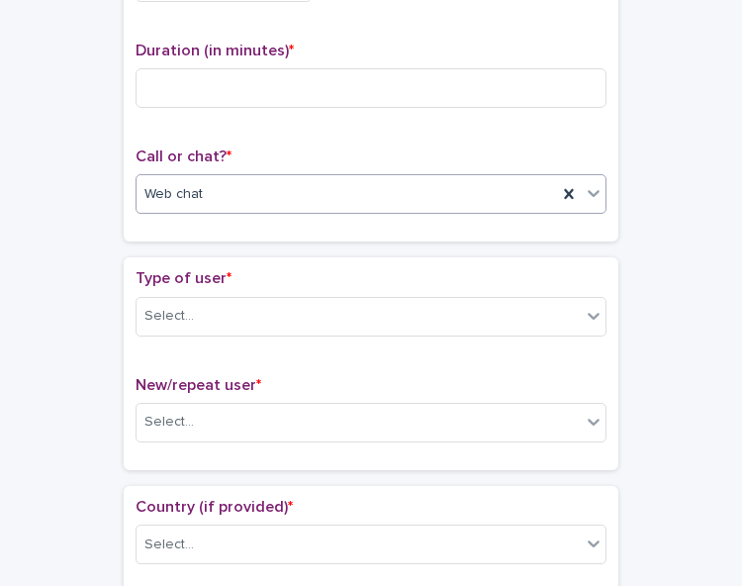
scroll to position [245, 0]
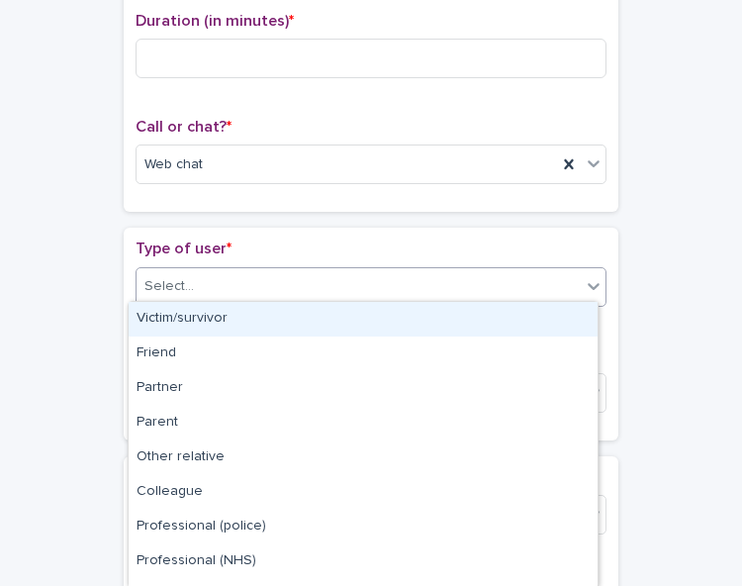
click at [474, 287] on div "Select..." at bounding box center [359, 286] width 444 height 33
click at [464, 318] on div "Victim/survivor" at bounding box center [363, 319] width 469 height 35
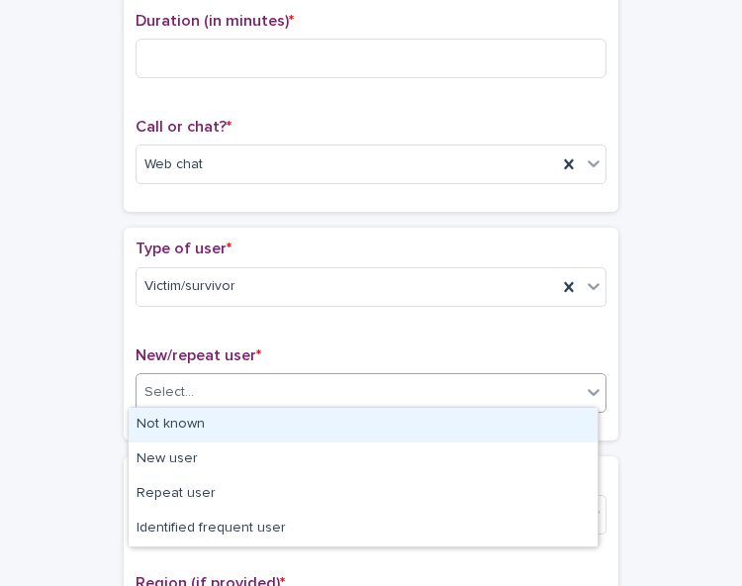
click at [447, 394] on div "Select..." at bounding box center [359, 392] width 444 height 33
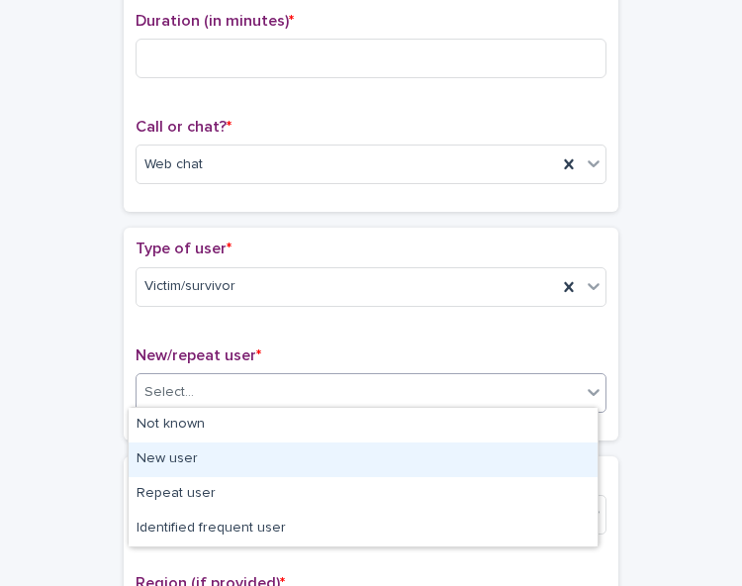
click at [433, 456] on div "New user" at bounding box center [363, 459] width 469 height 35
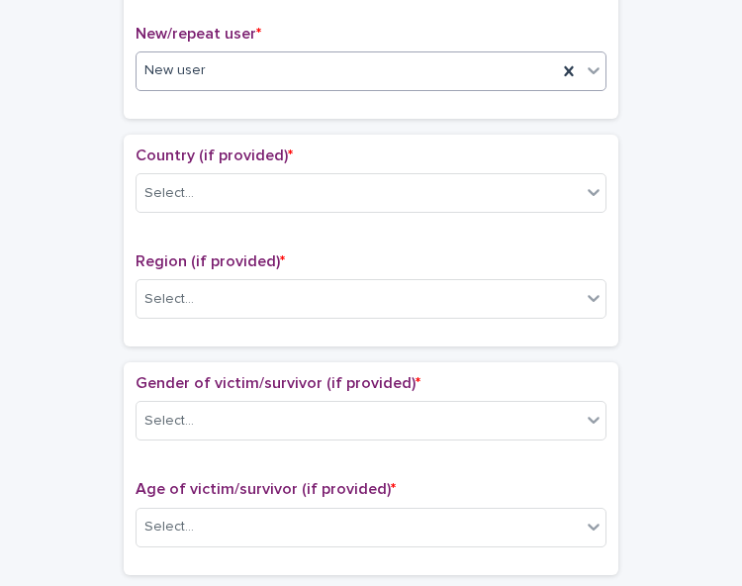
scroll to position [607, 0]
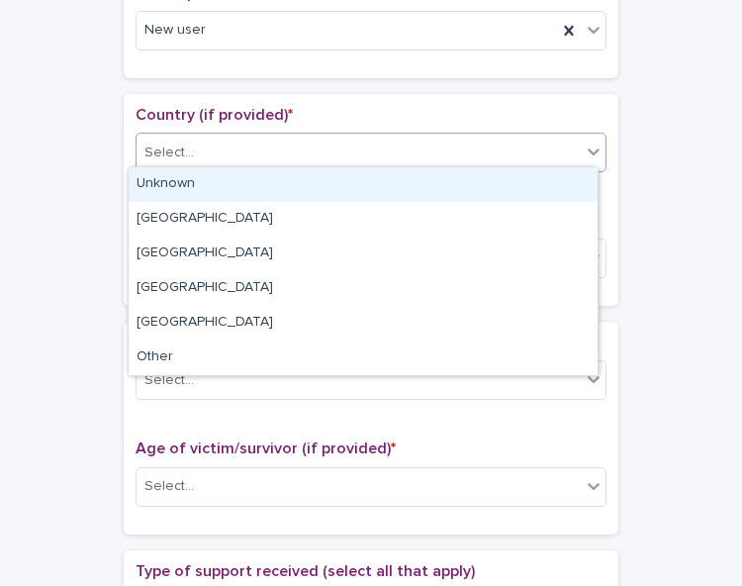
click at [569, 155] on div "Select..." at bounding box center [359, 153] width 444 height 33
click at [551, 197] on div "Unknown" at bounding box center [363, 184] width 469 height 35
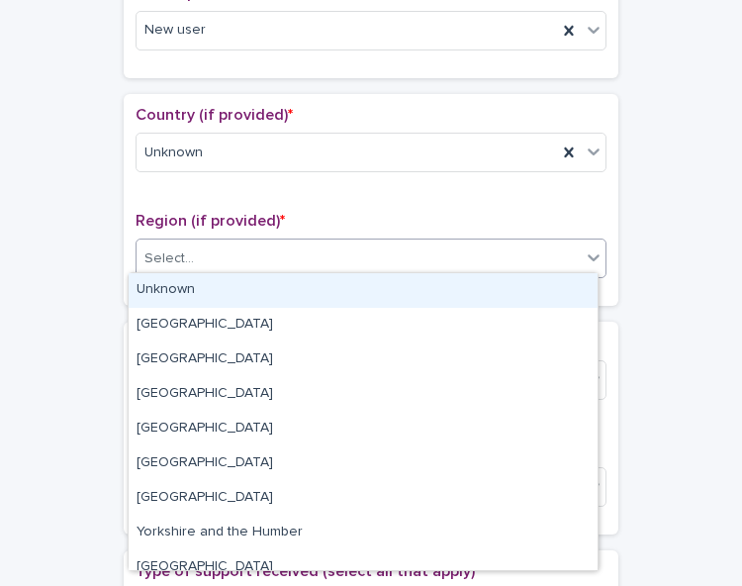
click at [540, 259] on div "Select..." at bounding box center [359, 258] width 444 height 33
click at [531, 295] on div "Unknown" at bounding box center [363, 290] width 469 height 35
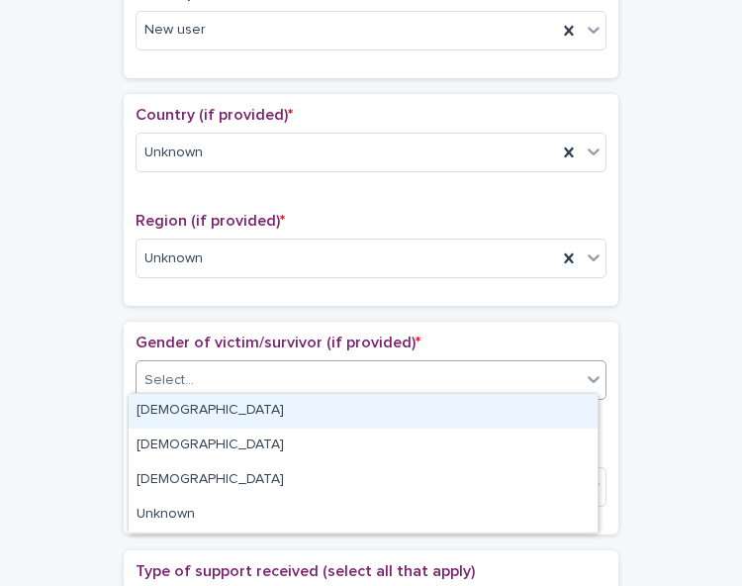
click at [518, 381] on div "Select..." at bounding box center [359, 380] width 444 height 33
click at [512, 411] on div "[DEMOGRAPHIC_DATA]" at bounding box center [363, 411] width 469 height 35
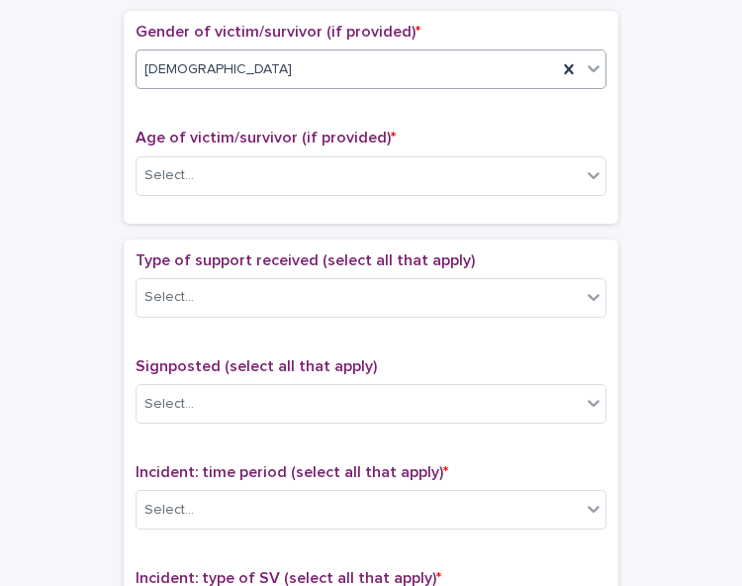
scroll to position [971, 0]
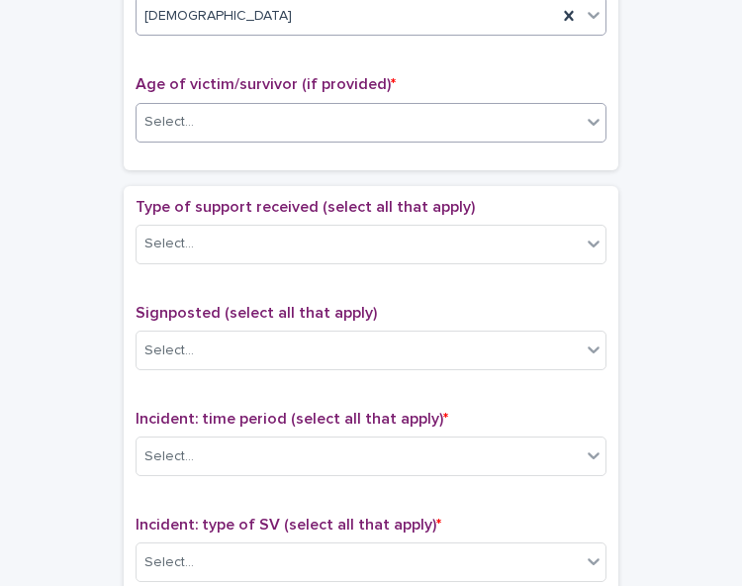
click at [550, 118] on div "Select..." at bounding box center [359, 122] width 444 height 33
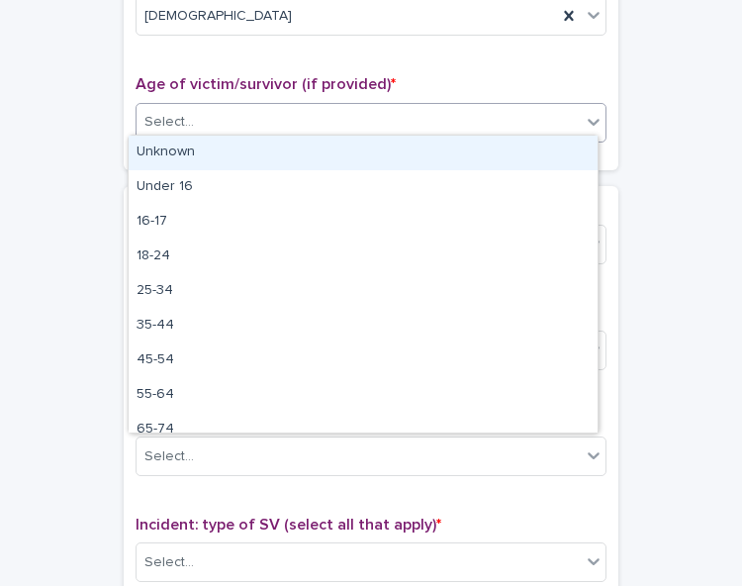
click at [536, 146] on div "Unknown" at bounding box center [363, 153] width 469 height 35
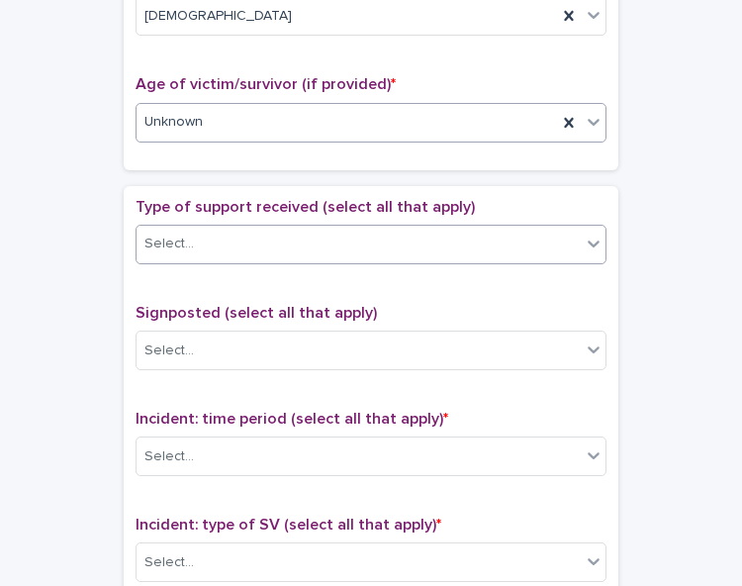
click at [511, 232] on div "Select..." at bounding box center [359, 244] width 444 height 33
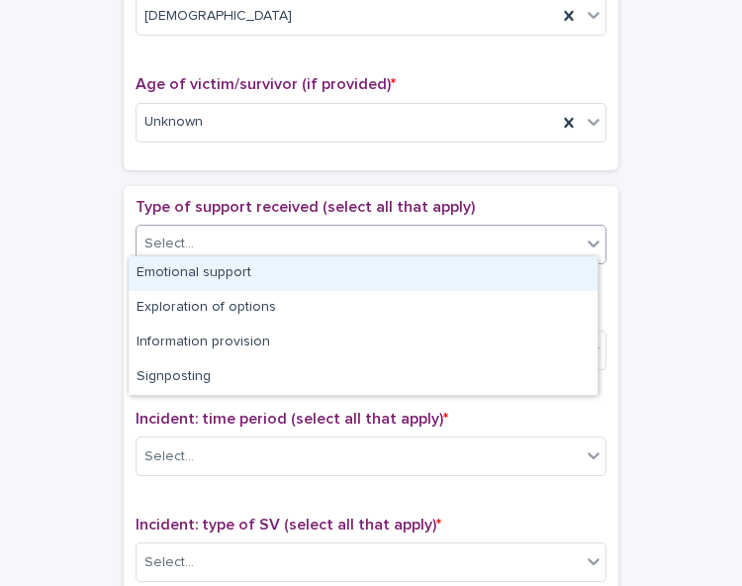
click at [503, 268] on div "Emotional support" at bounding box center [363, 273] width 469 height 35
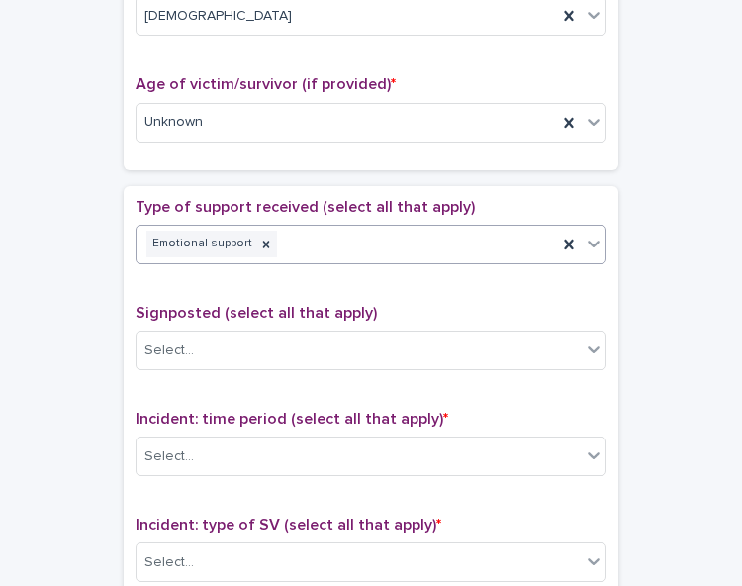
click at [592, 233] on icon at bounding box center [594, 243] width 20 height 20
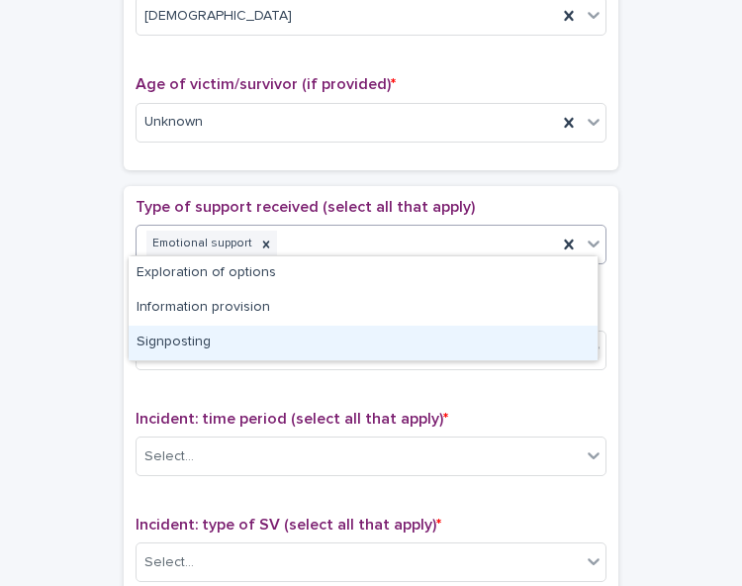
click at [514, 328] on div "Signposting" at bounding box center [363, 342] width 469 height 35
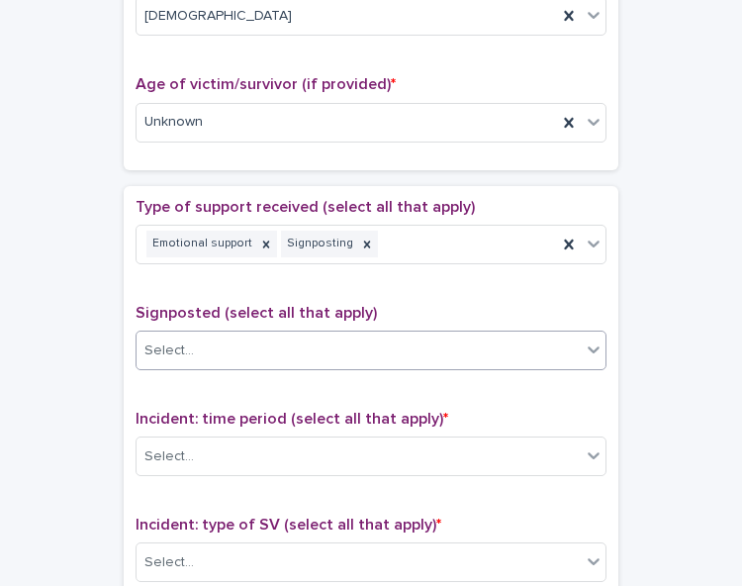
click at [431, 350] on div "Select..." at bounding box center [359, 350] width 444 height 33
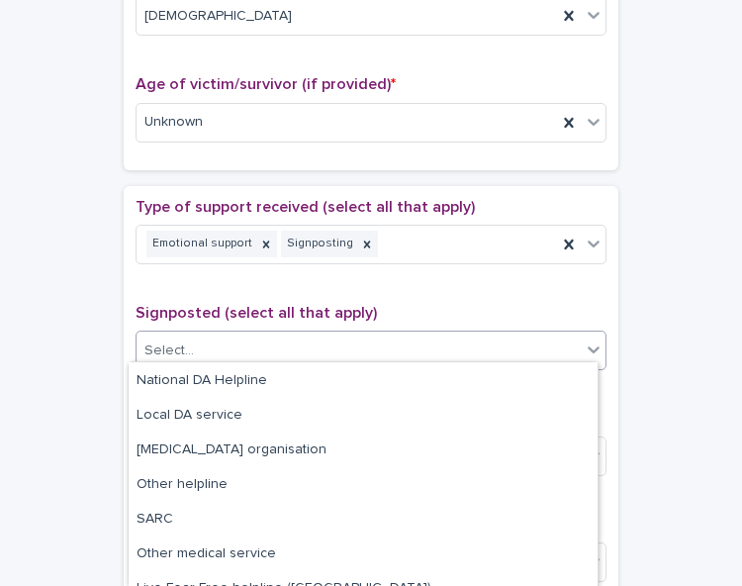
scroll to position [110, 0]
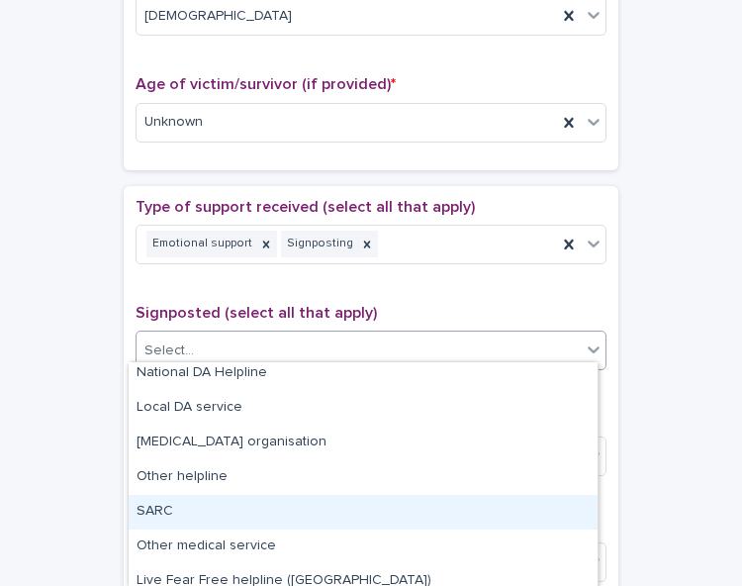
click at [483, 508] on div "SARC" at bounding box center [363, 512] width 469 height 35
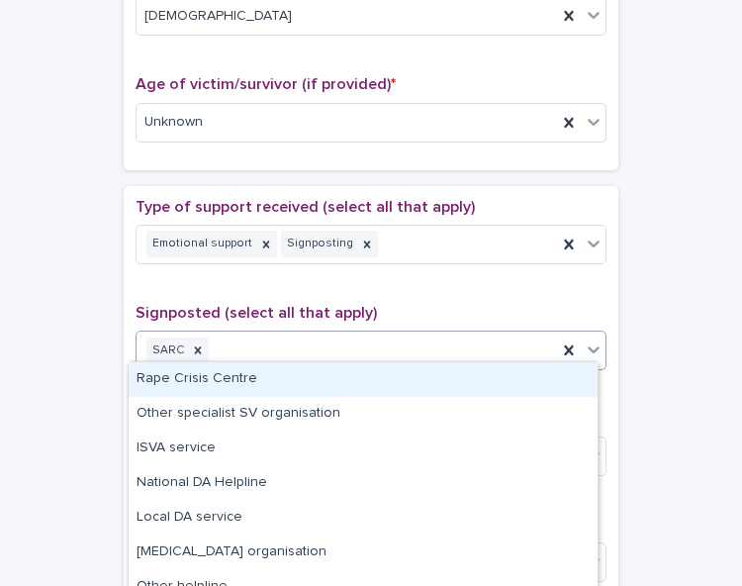
click at [591, 339] on icon at bounding box center [594, 349] width 20 height 20
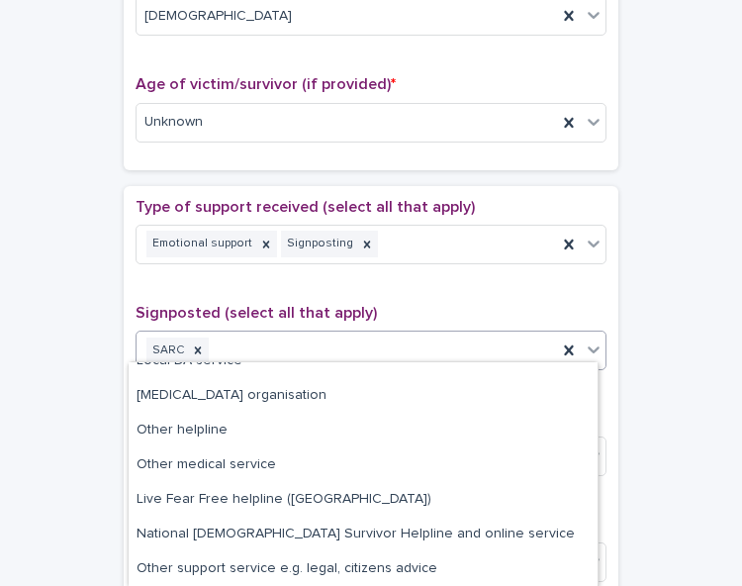
scroll to position [0, 0]
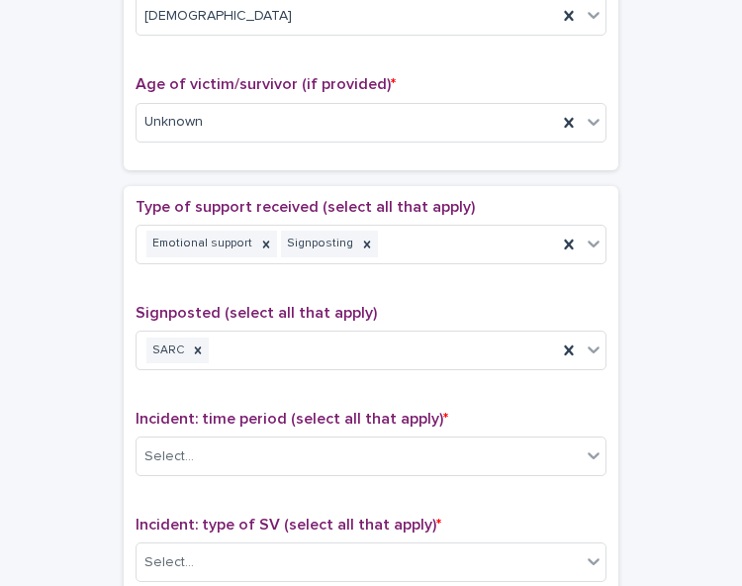
click at [660, 391] on div "**********" at bounding box center [371, 82] width 702 height 2004
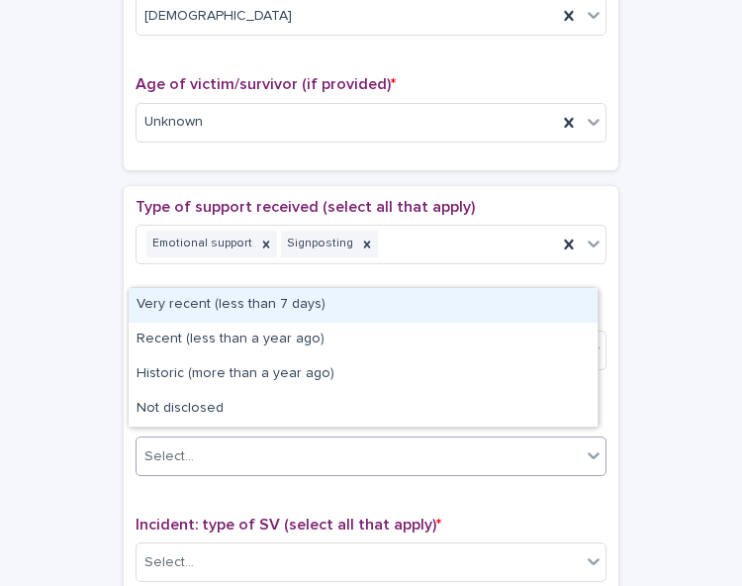
click at [462, 440] on div "Select..." at bounding box center [359, 456] width 444 height 33
click at [453, 312] on div "Very recent (less than 7 days)" at bounding box center [363, 305] width 469 height 35
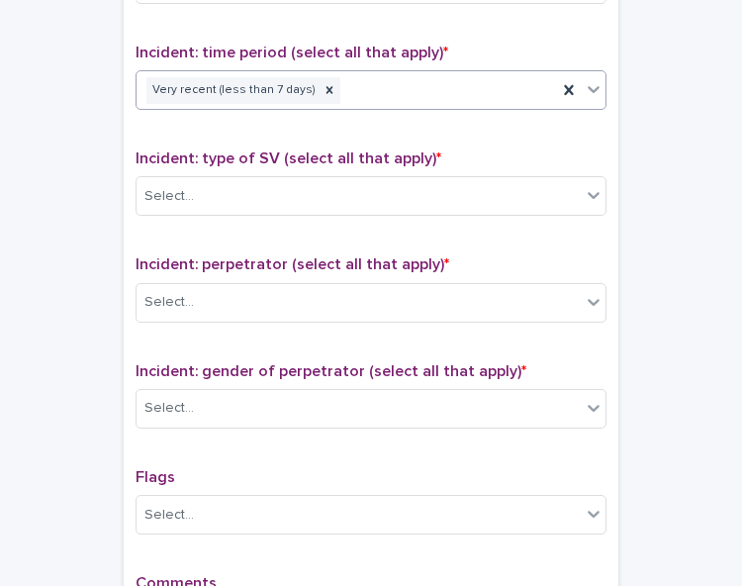
scroll to position [1343, 0]
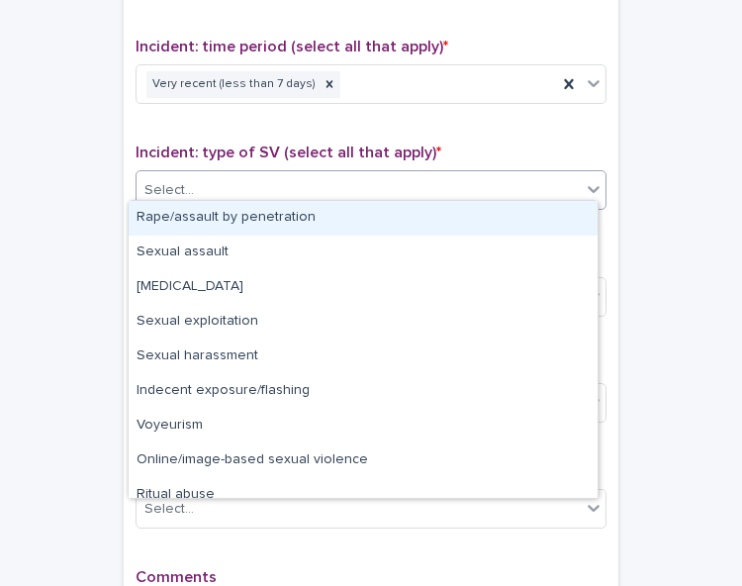
click at [512, 179] on div "Select..." at bounding box center [359, 190] width 444 height 33
click at [501, 219] on div "Rape/assault by penetration" at bounding box center [363, 218] width 469 height 35
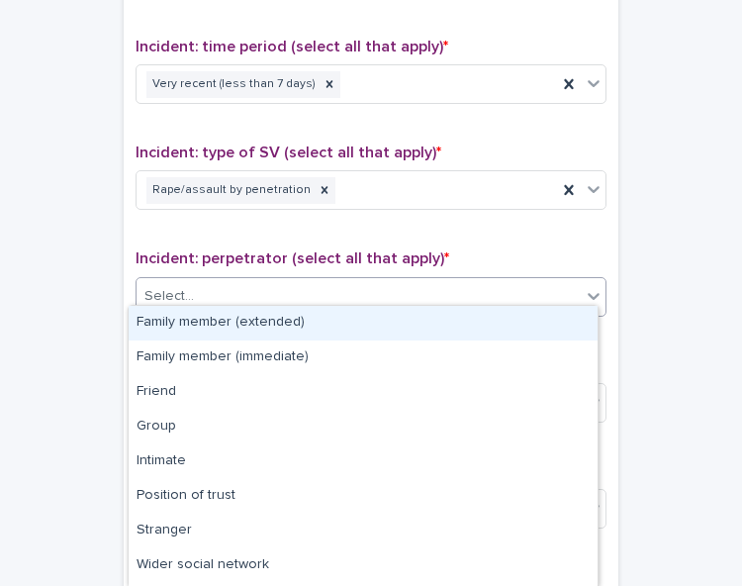
click at [484, 293] on div "Select..." at bounding box center [359, 296] width 444 height 33
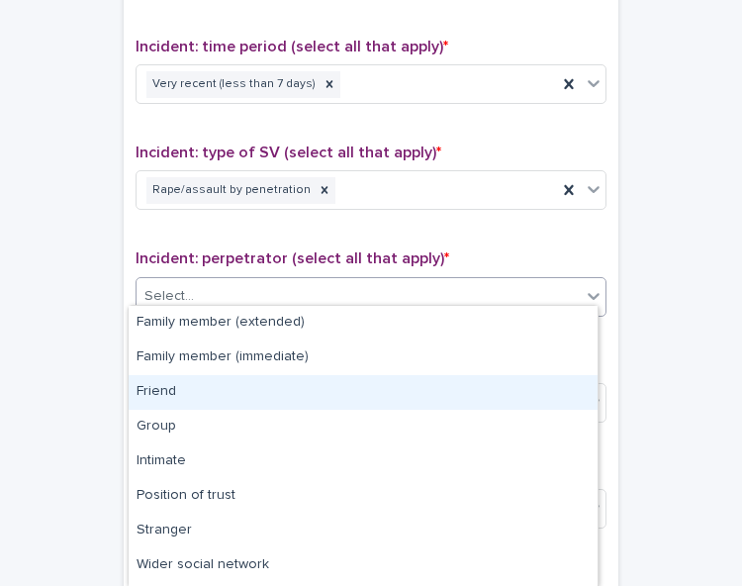
click at [452, 393] on div "Friend" at bounding box center [363, 392] width 469 height 35
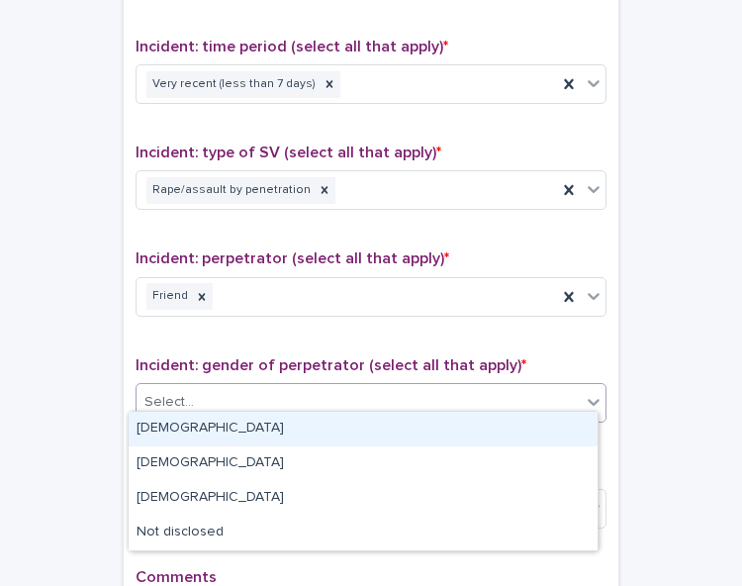
click at [451, 398] on div "Select..." at bounding box center [359, 402] width 444 height 33
click at [447, 424] on div "[DEMOGRAPHIC_DATA]" at bounding box center [363, 429] width 469 height 35
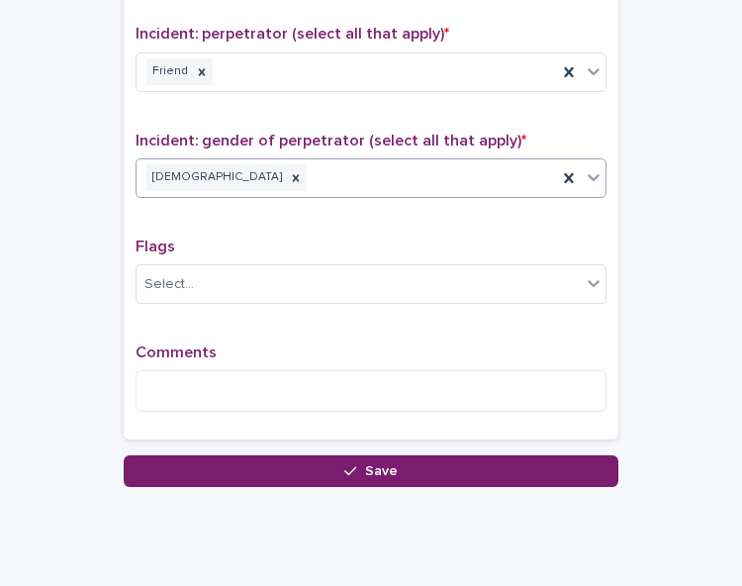
scroll to position [1598, 0]
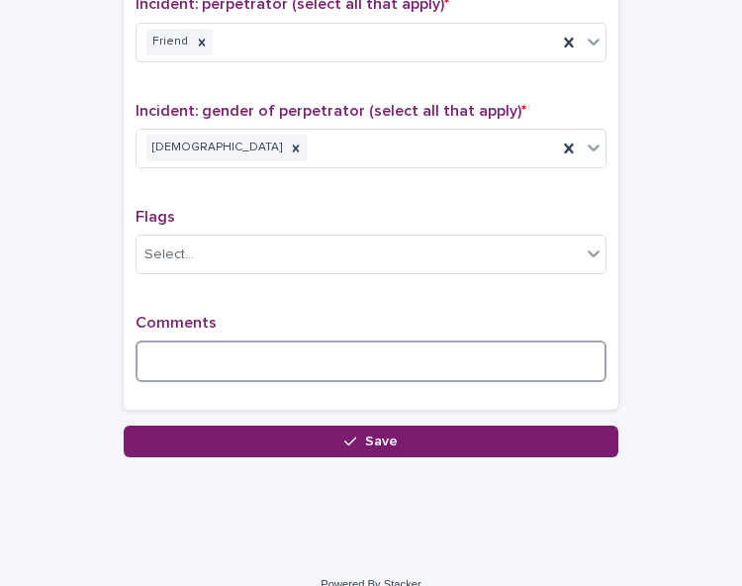
click at [187, 355] on textarea at bounding box center [371, 361] width 471 height 42
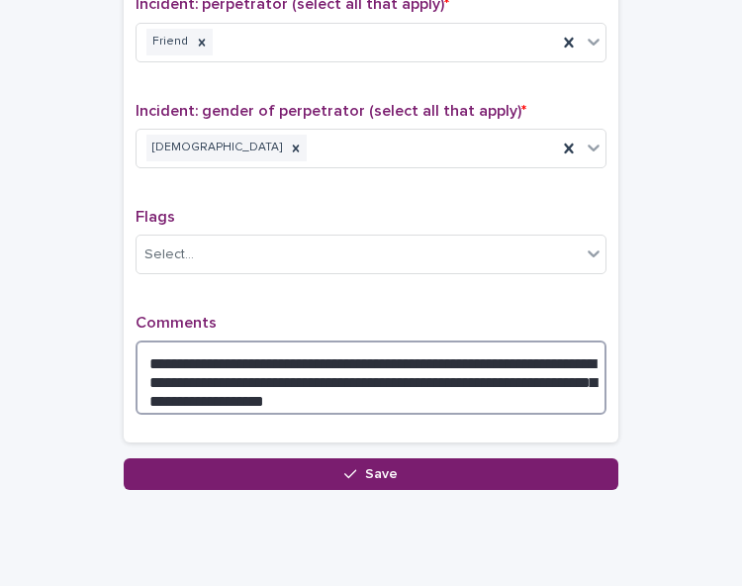
click at [339, 382] on textarea "**********" at bounding box center [371, 377] width 471 height 74
type textarea "**********"
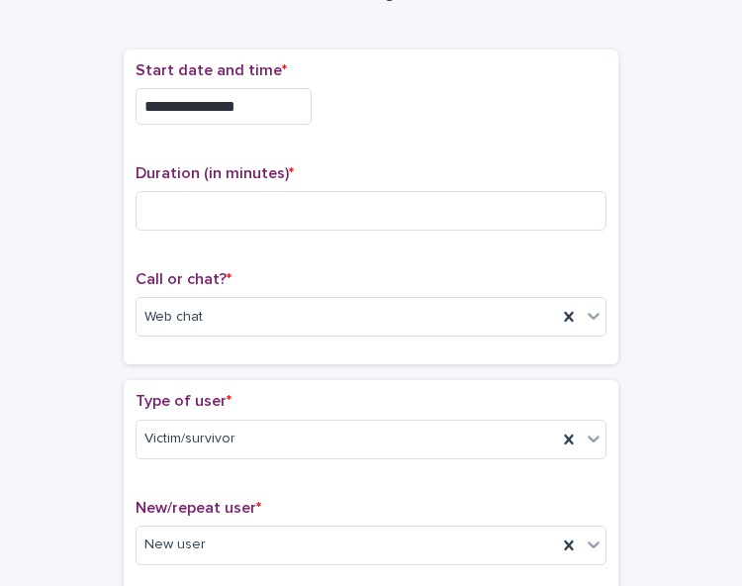
scroll to position [74, 0]
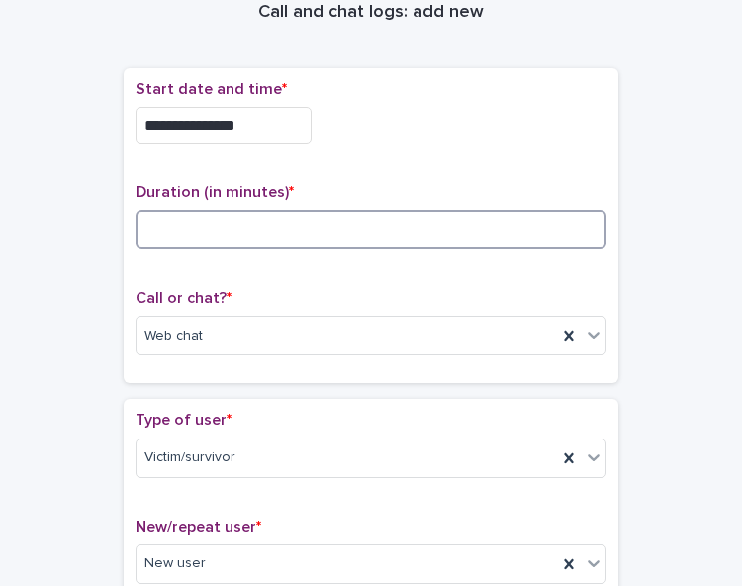
click at [235, 232] on input at bounding box center [371, 230] width 471 height 40
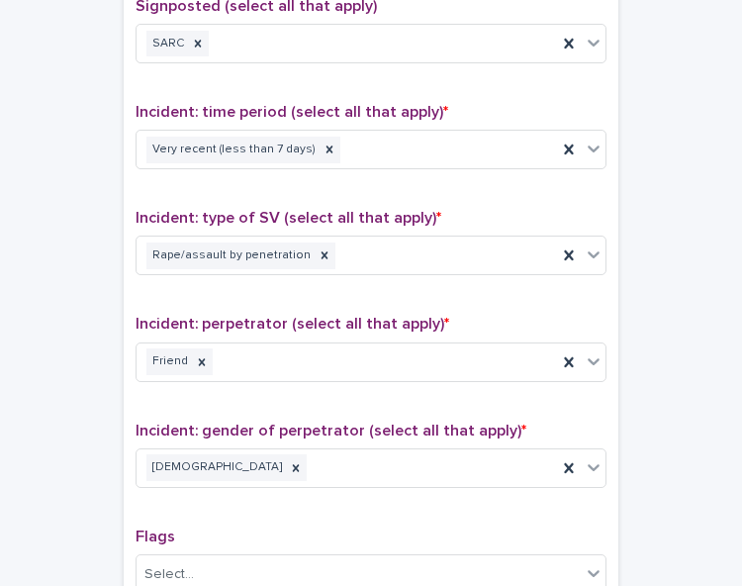
scroll to position [1644, 0]
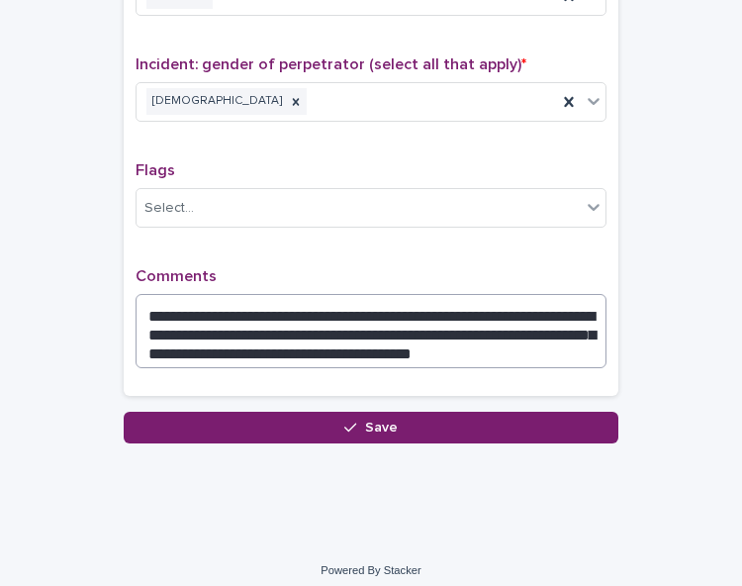
type input "**"
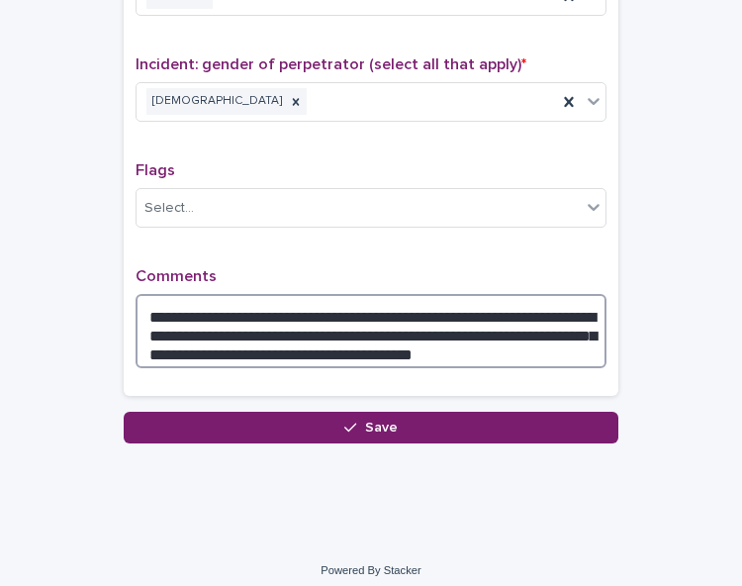
click at [494, 339] on textarea "**********" at bounding box center [371, 331] width 471 height 74
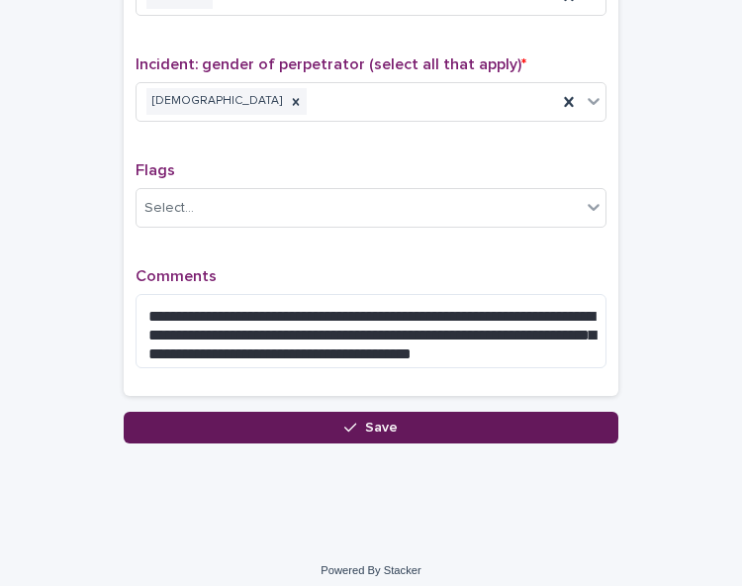
click at [318, 412] on button "Save" at bounding box center [371, 428] width 495 height 32
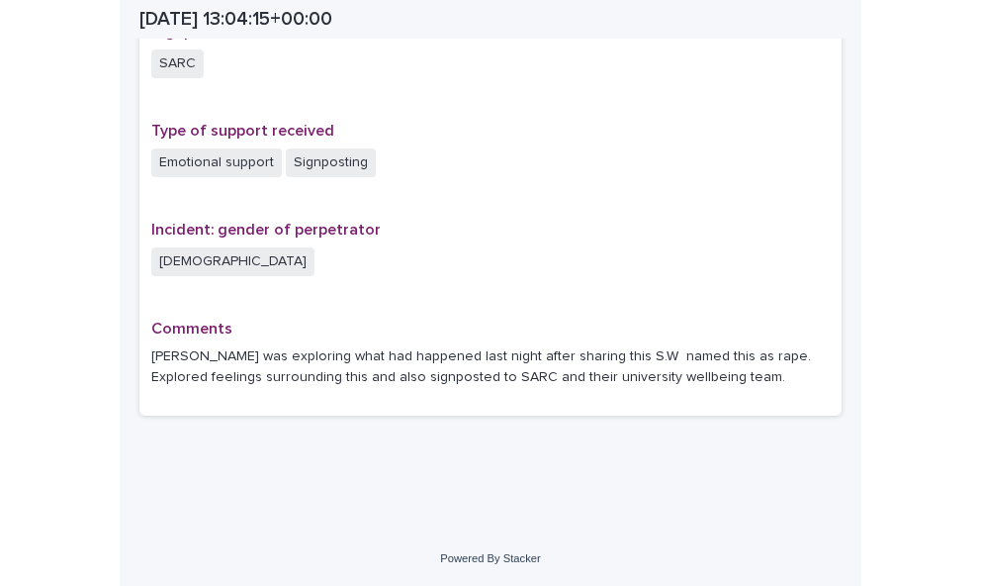
scroll to position [1326, 0]
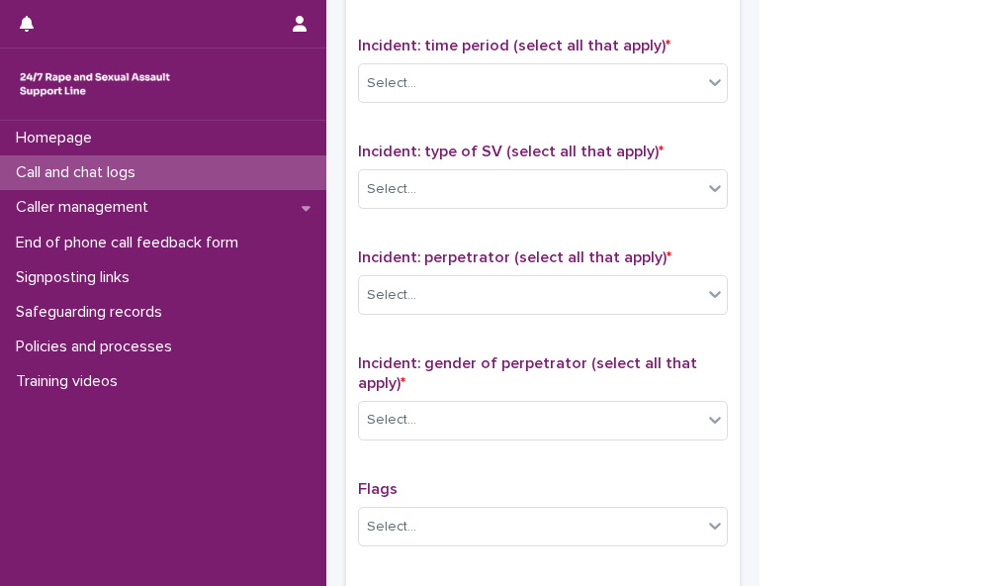
scroll to position [1262, 0]
